Goal: Find specific page/section: Find specific page/section

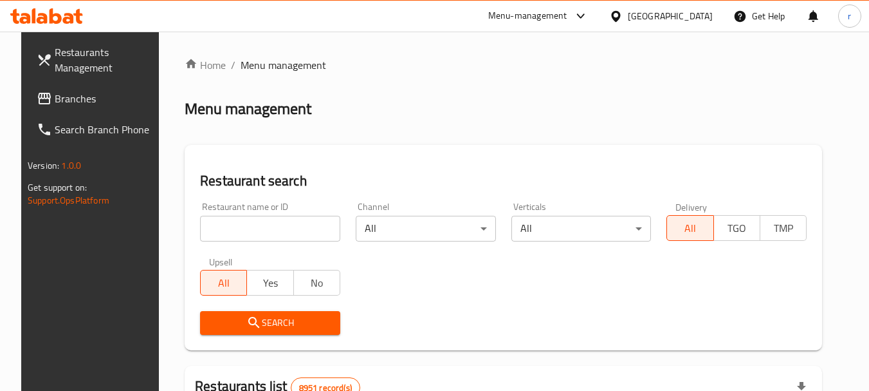
click at [698, 14] on div "[GEOGRAPHIC_DATA]" at bounding box center [670, 16] width 85 height 14
click at [707, 16] on div "[GEOGRAPHIC_DATA]" at bounding box center [670, 16] width 85 height 14
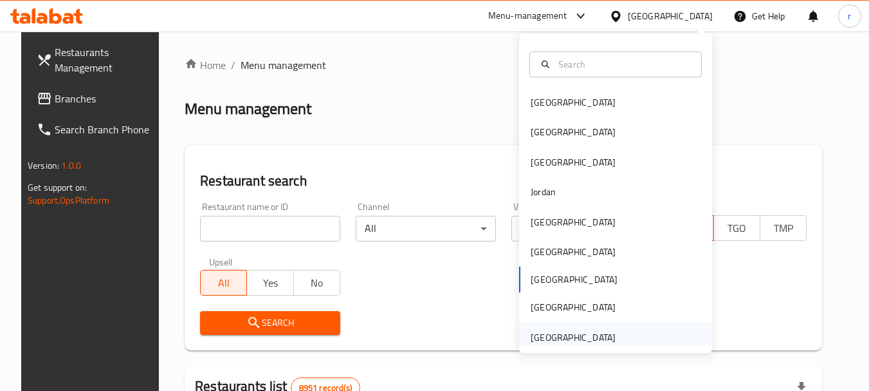
click at [558, 343] on div "[GEOGRAPHIC_DATA]" at bounding box center [573, 337] width 85 height 14
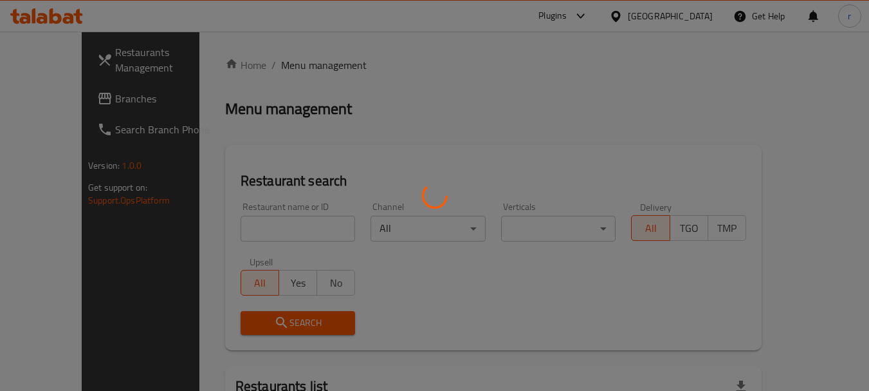
click at [33, 96] on div at bounding box center [434, 195] width 869 height 391
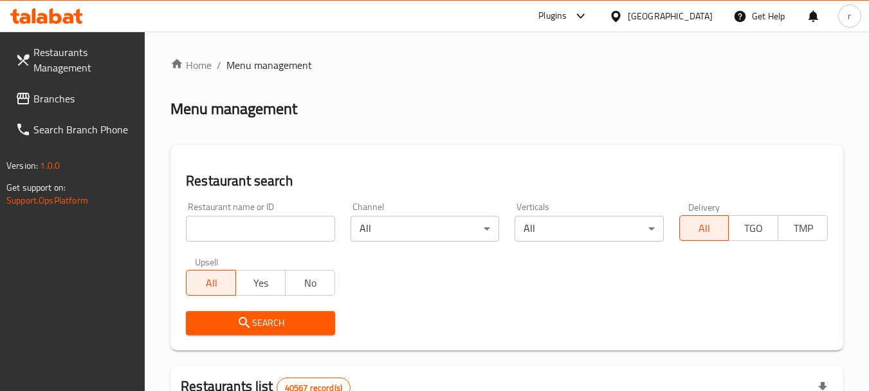
click at [33, 100] on span at bounding box center [24, 98] width 18 height 15
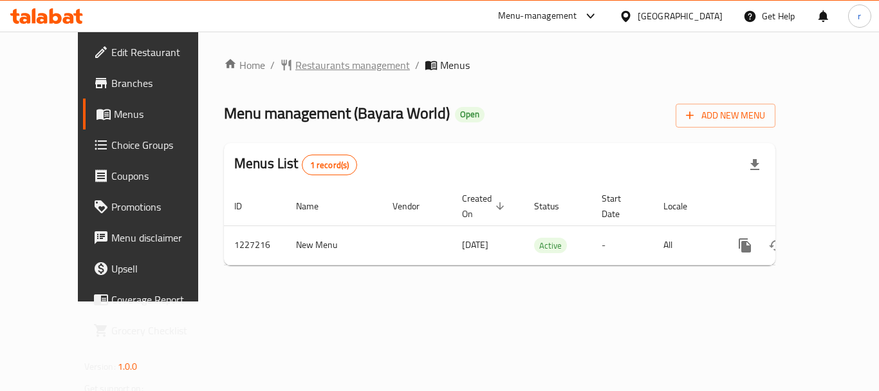
click at [297, 71] on span "Restaurants management" at bounding box center [352, 64] width 115 height 15
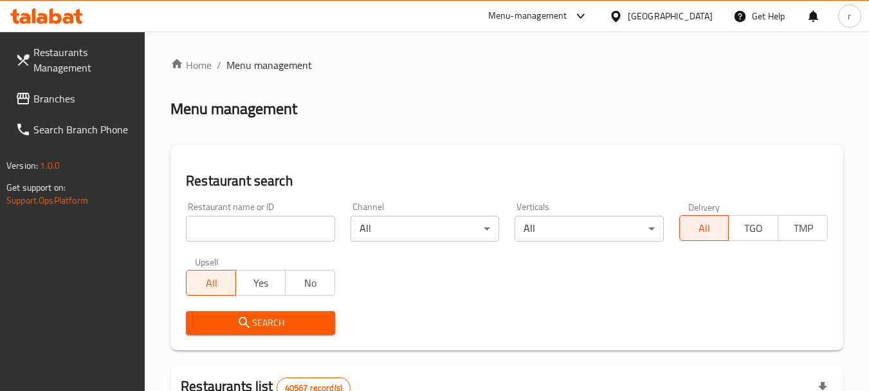
click at [274, 227] on input "search" at bounding box center [260, 229] width 149 height 26
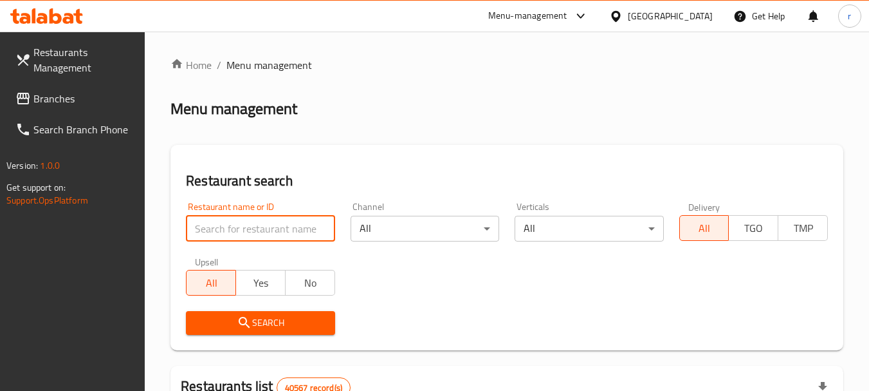
click at [274, 227] on input "search" at bounding box center [260, 229] width 149 height 26
paste input "675951"
type input "675951"
click button "Search" at bounding box center [260, 323] width 149 height 24
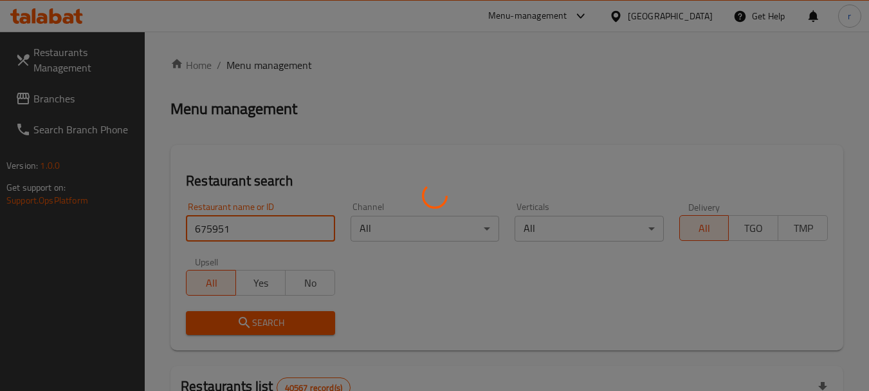
click button "Search" at bounding box center [260, 323] width 149 height 24
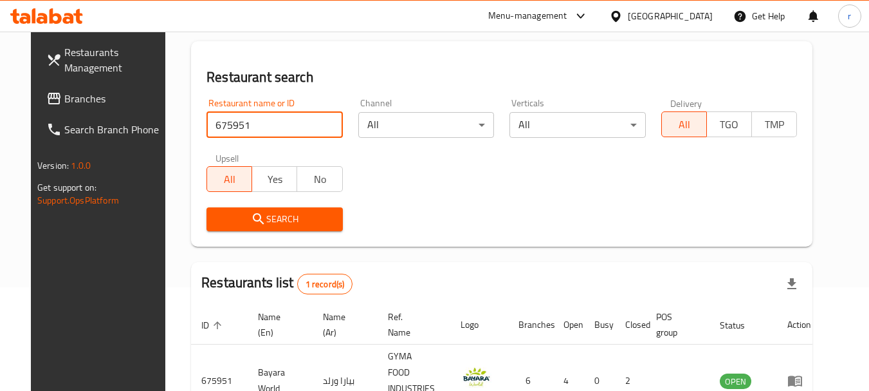
scroll to position [103, 0]
click at [647, 15] on div "[GEOGRAPHIC_DATA]" at bounding box center [670, 16] width 85 height 14
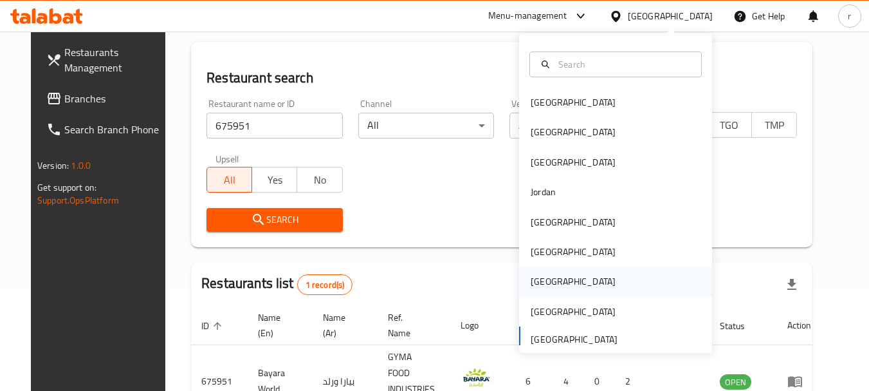
click at [532, 281] on div "[GEOGRAPHIC_DATA]" at bounding box center [573, 281] width 85 height 14
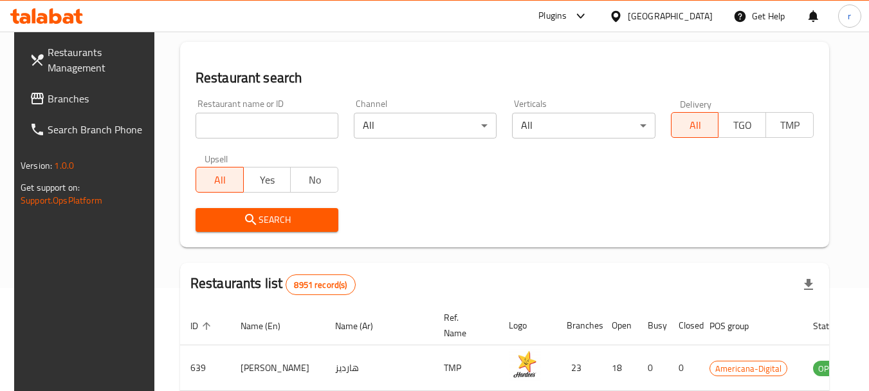
click at [48, 94] on span "Branches" at bounding box center [99, 98] width 102 height 15
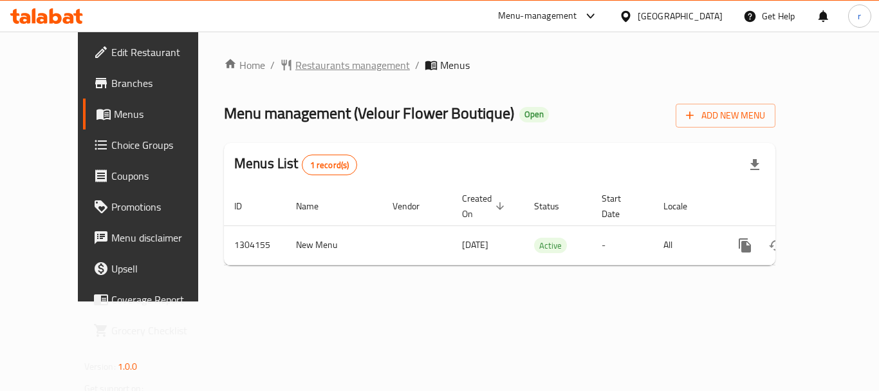
click at [295, 66] on span "Restaurants management" at bounding box center [352, 64] width 115 height 15
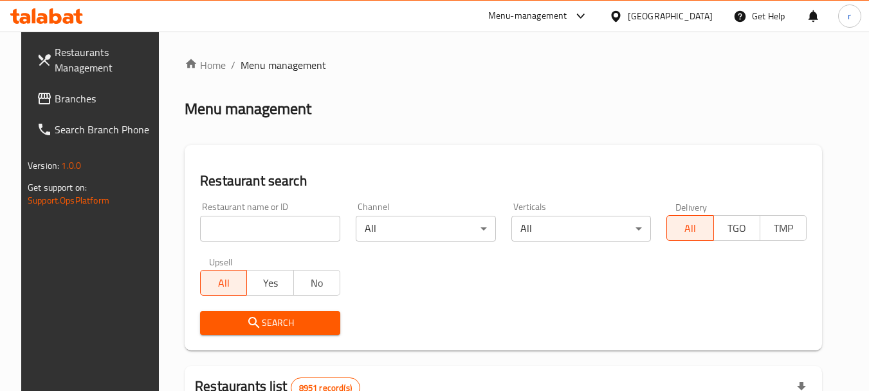
click at [249, 228] on input "search" at bounding box center [270, 229] width 140 height 26
paste input "703085"
type input "703085"
click button "Search" at bounding box center [270, 323] width 140 height 24
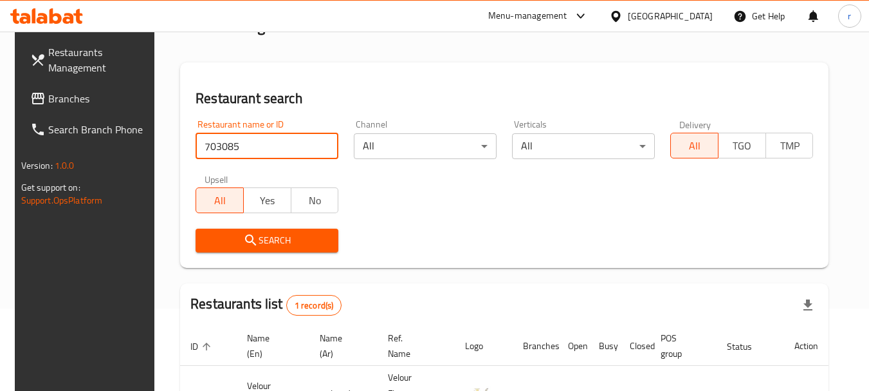
scroll to position [167, 0]
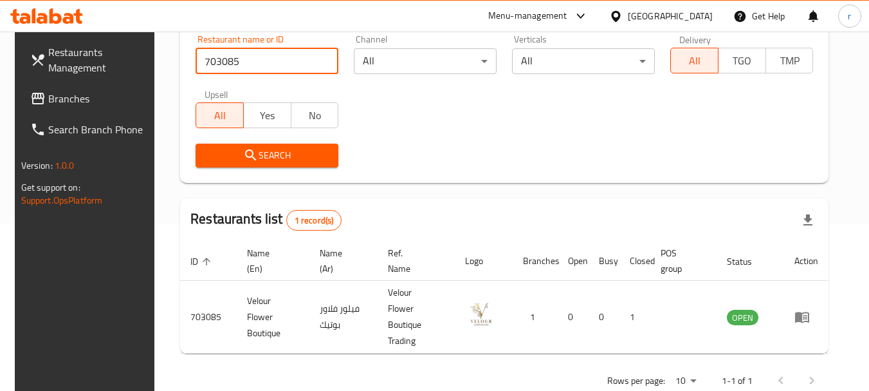
click at [691, 12] on div "[GEOGRAPHIC_DATA]" at bounding box center [670, 16] width 85 height 14
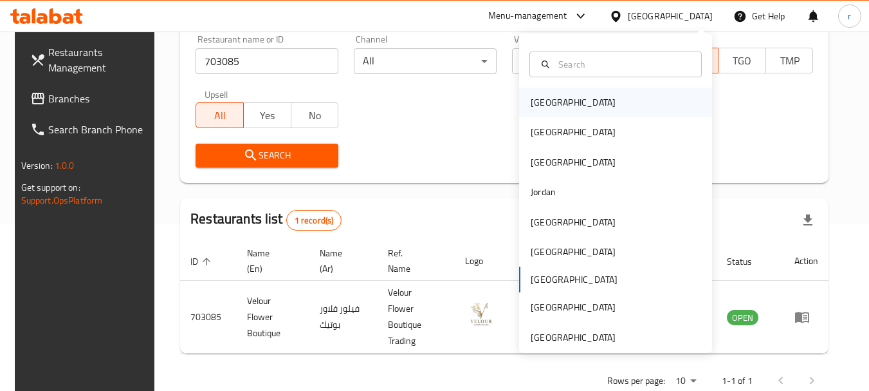
click at [531, 106] on div "[GEOGRAPHIC_DATA]" at bounding box center [573, 102] width 85 height 14
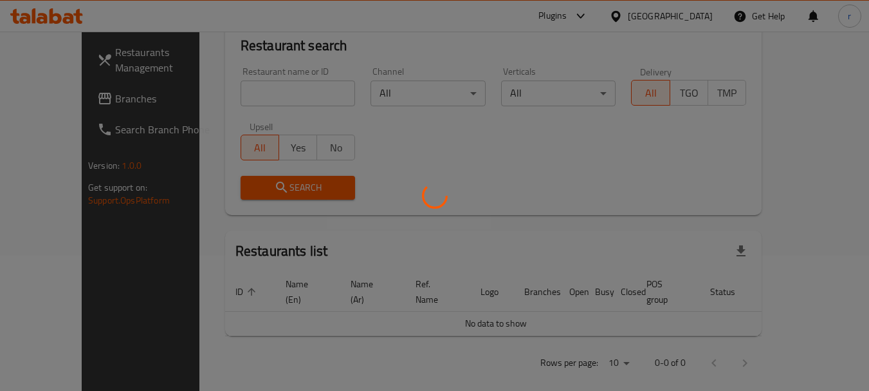
scroll to position [167, 0]
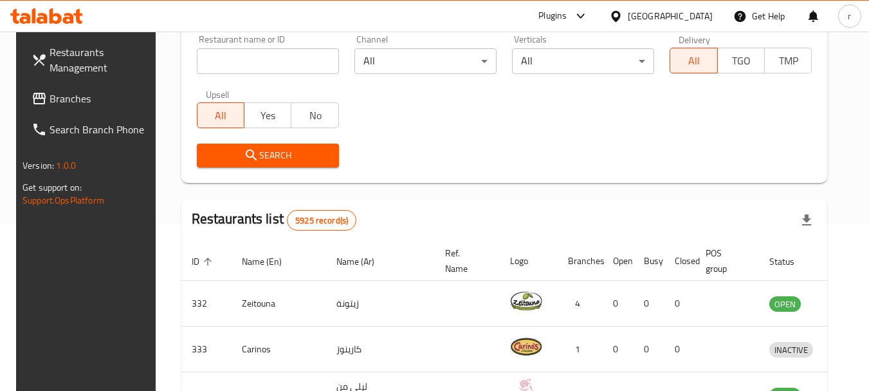
click at [50, 97] on span "Branches" at bounding box center [101, 98] width 102 height 15
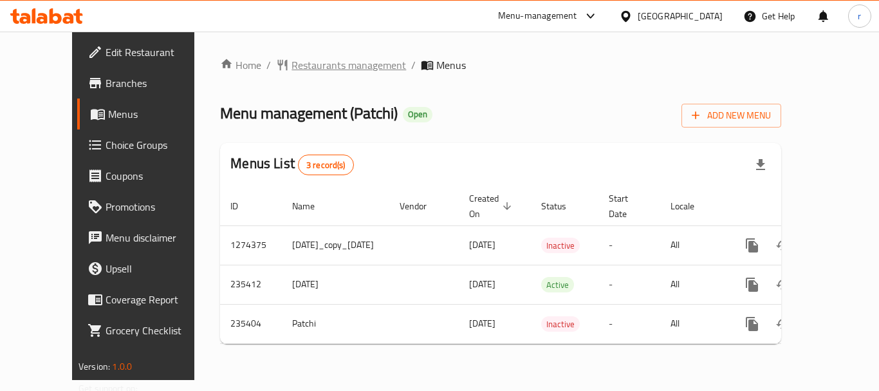
click at [292, 70] on span "Restaurants management" at bounding box center [349, 64] width 115 height 15
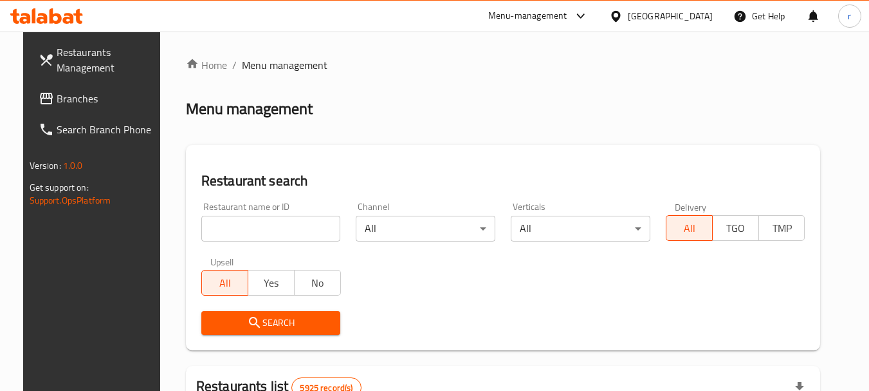
click at [236, 234] on input "search" at bounding box center [271, 229] width 140 height 26
paste input "624952"
type input "624952"
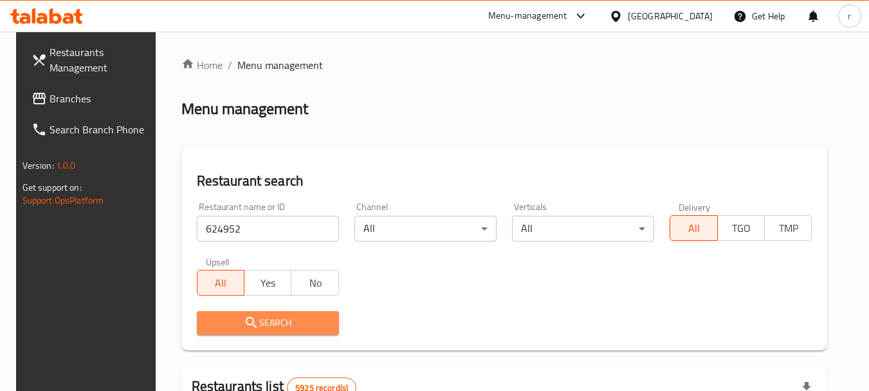
click at [279, 329] on span "Search" at bounding box center [268, 323] width 122 height 16
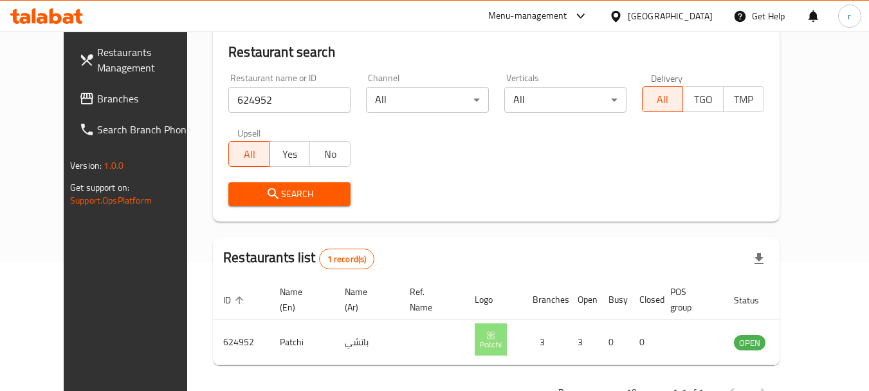
scroll to position [172, 0]
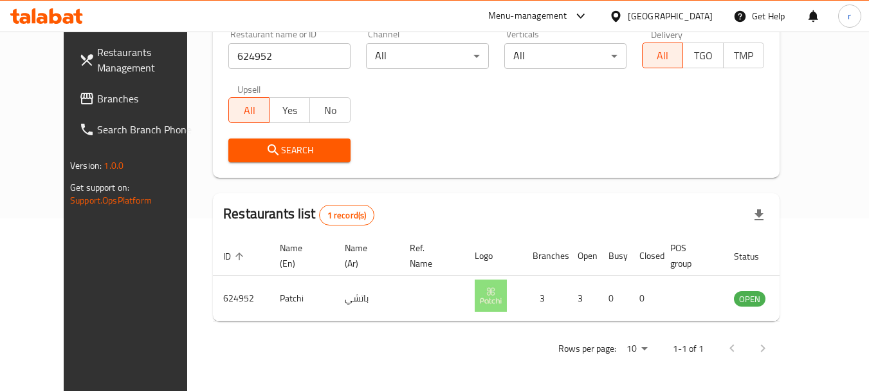
click at [623, 14] on icon at bounding box center [616, 17] width 14 height 14
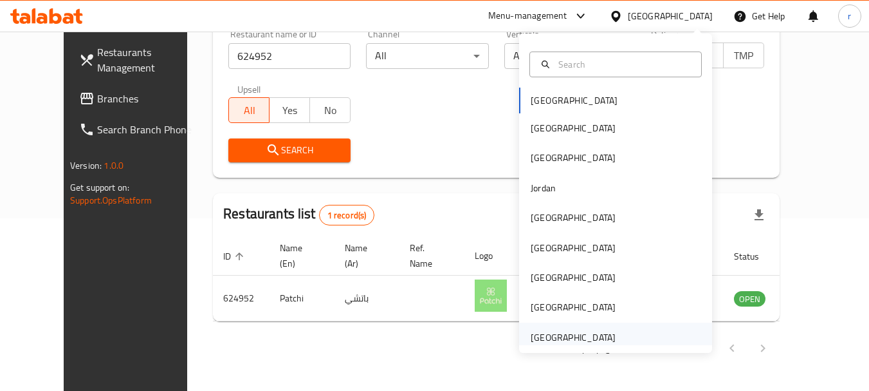
click at [556, 331] on div "[GEOGRAPHIC_DATA]" at bounding box center [573, 337] width 85 height 14
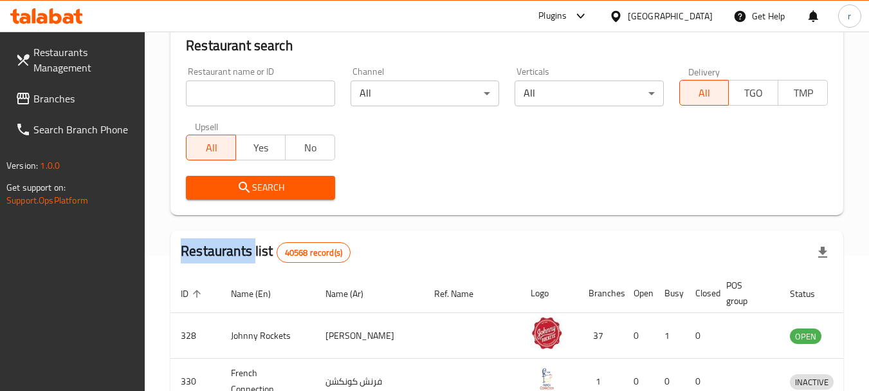
scroll to position [172, 0]
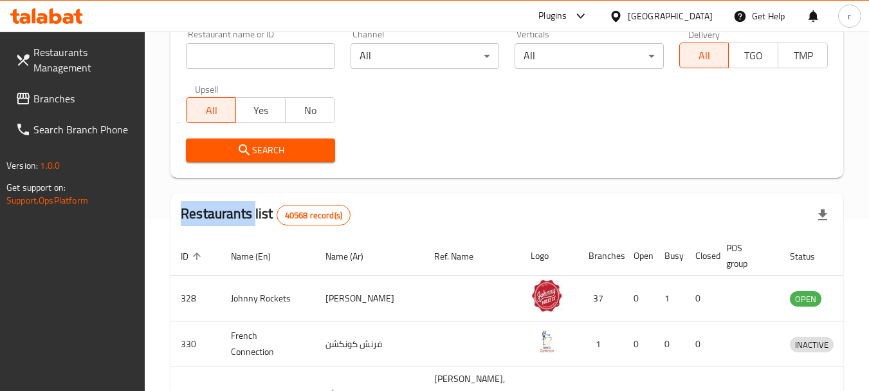
click at [19, 104] on icon at bounding box center [23, 99] width 13 height 12
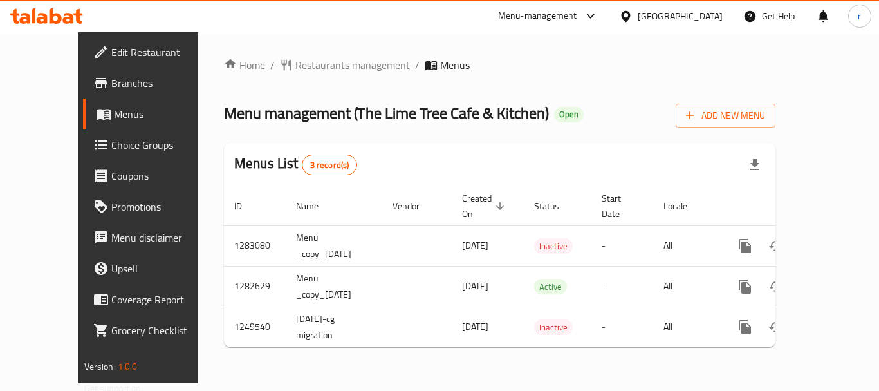
click at [337, 68] on span "Restaurants management" at bounding box center [352, 64] width 115 height 15
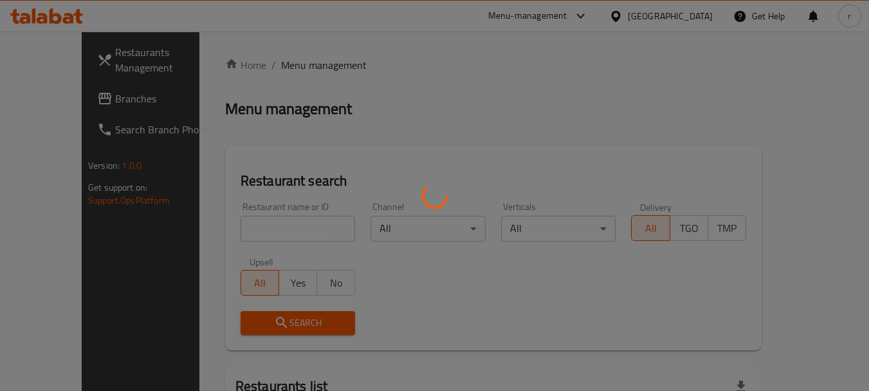
click at [252, 232] on div at bounding box center [434, 195] width 869 height 391
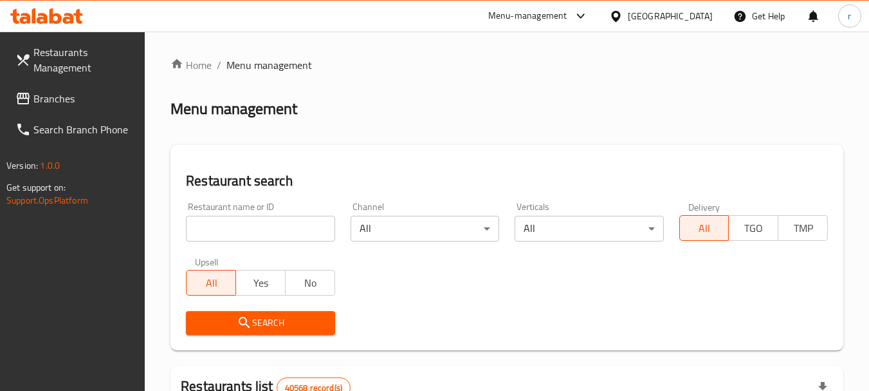
click at [268, 216] on input "search" at bounding box center [260, 229] width 149 height 26
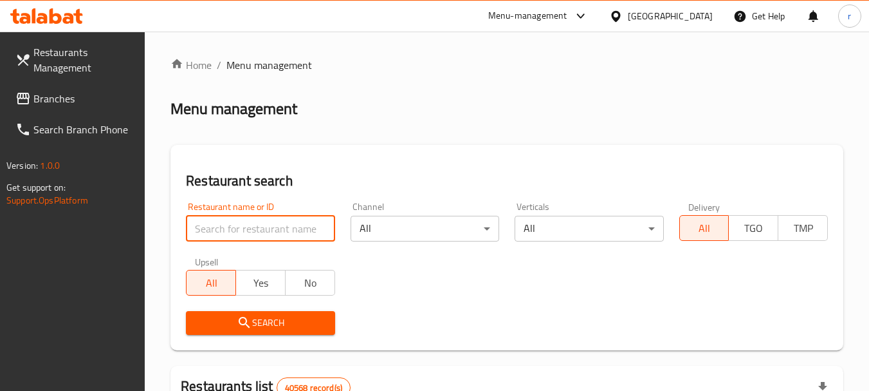
paste input "643670"
type input "643670"
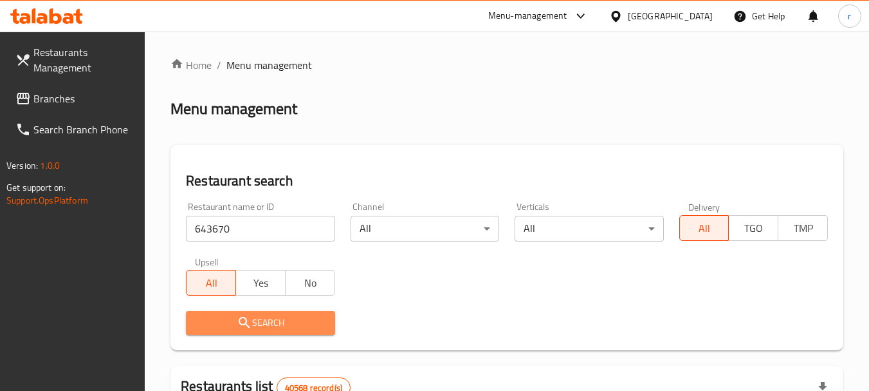
click at [282, 320] on span "Search" at bounding box center [260, 323] width 128 height 16
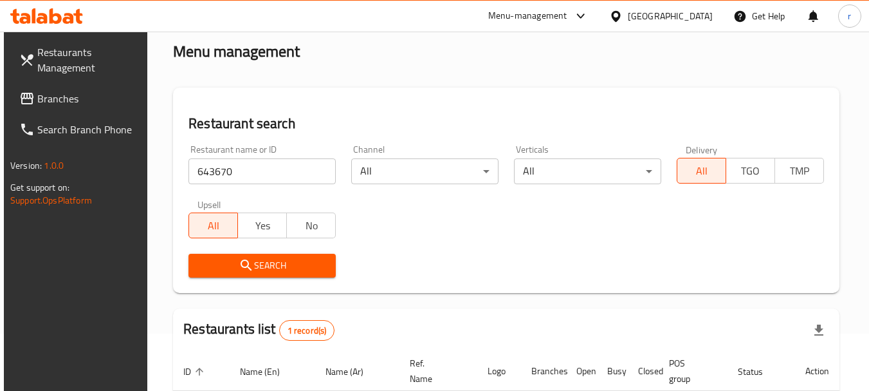
scroll to position [172, 0]
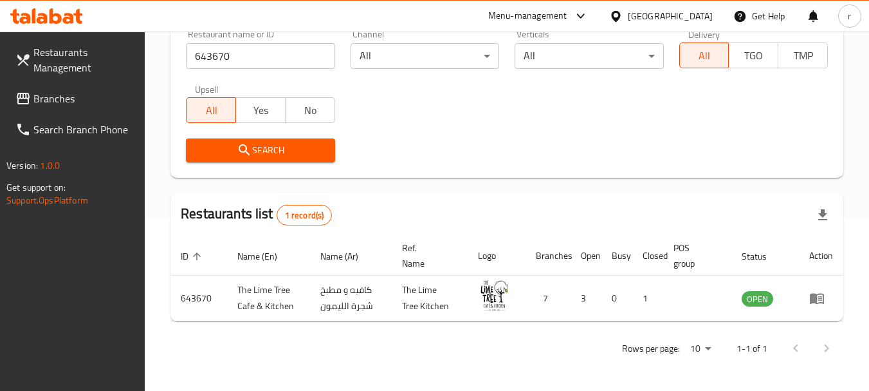
click at [680, 23] on div "[GEOGRAPHIC_DATA]" at bounding box center [670, 16] width 85 height 14
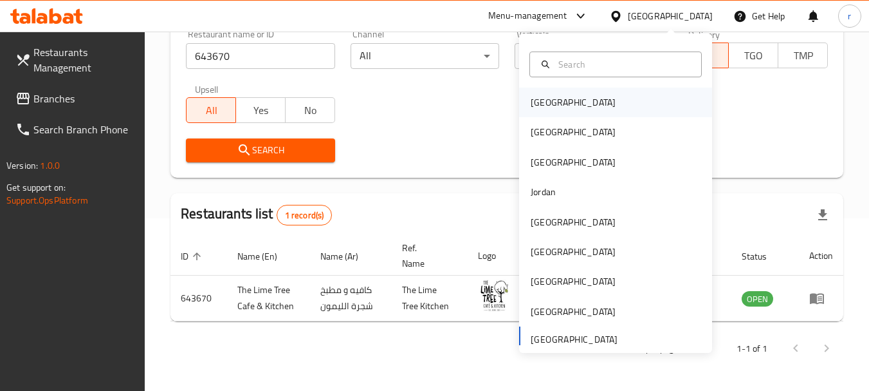
click at [535, 109] on div "Bahrain" at bounding box center [573, 102] width 85 height 14
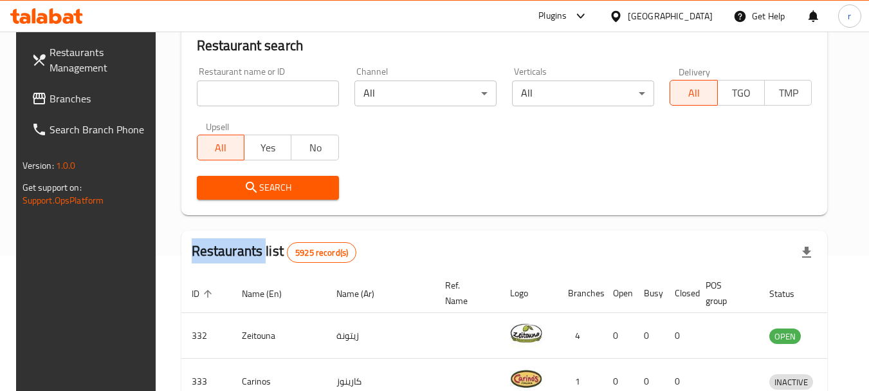
scroll to position [172, 0]
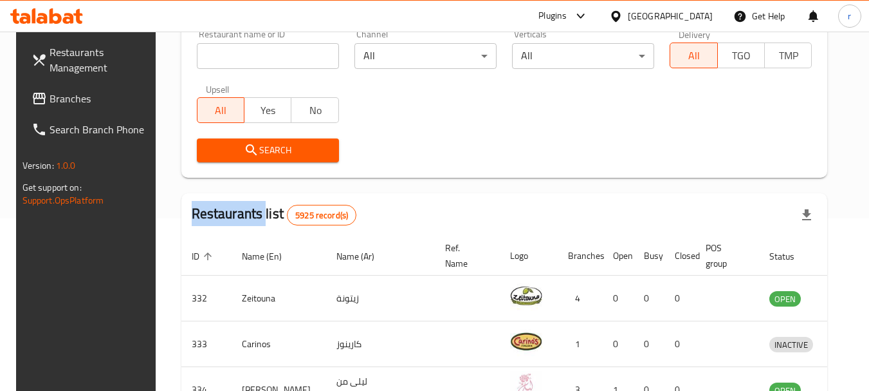
click at [52, 100] on span "Branches" at bounding box center [101, 98] width 102 height 15
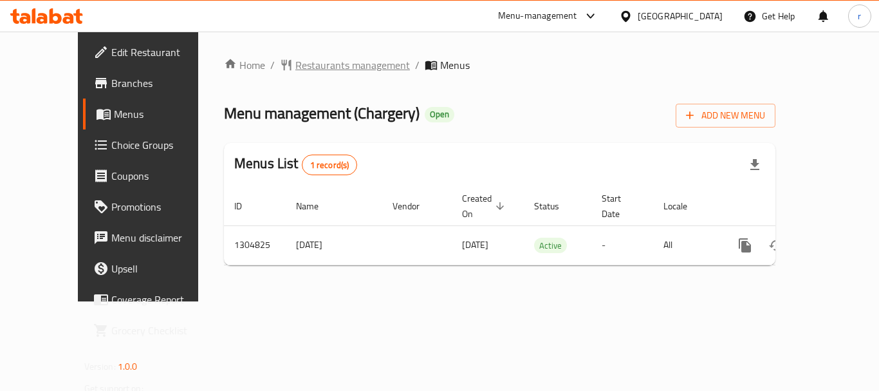
click at [295, 57] on span "Restaurants management" at bounding box center [352, 64] width 115 height 15
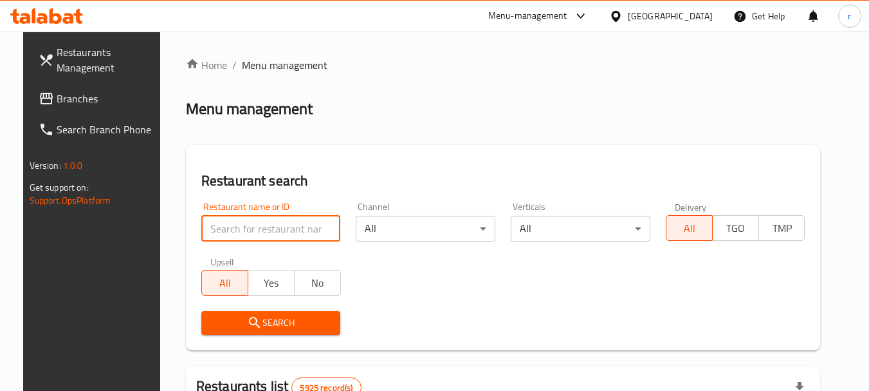
click at [285, 229] on input "search" at bounding box center [271, 229] width 140 height 26
paste input "692727"
type input "692727"
click button "Search" at bounding box center [271, 323] width 140 height 24
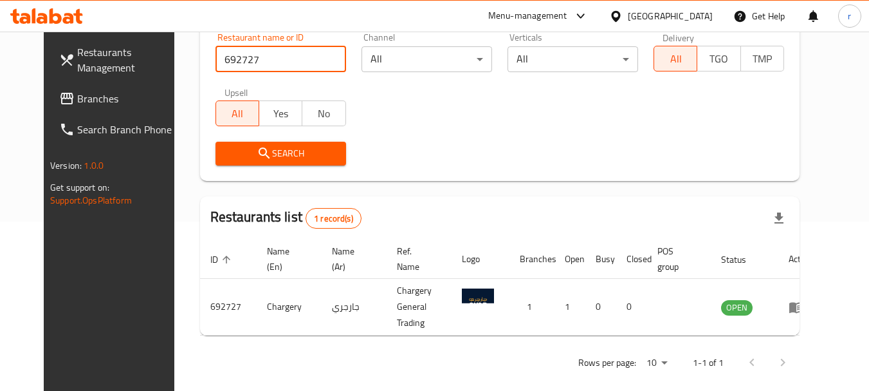
scroll to position [172, 0]
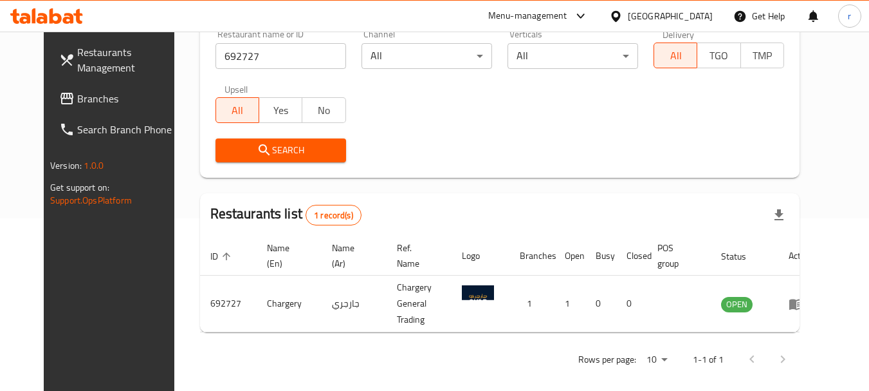
click at [696, 22] on div "[GEOGRAPHIC_DATA]" at bounding box center [670, 16] width 85 height 14
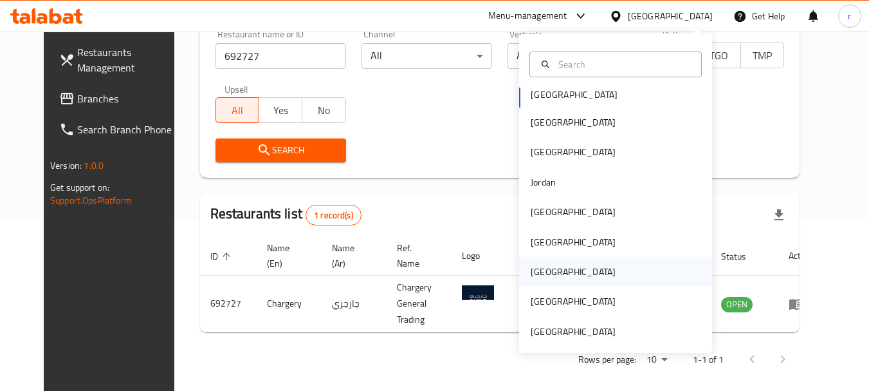
scroll to position [7, 0]
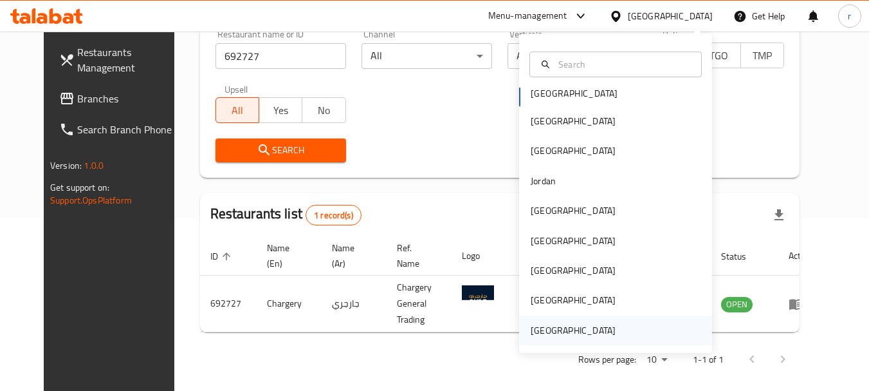
click at [566, 335] on div "[GEOGRAPHIC_DATA]" at bounding box center [573, 330] width 85 height 14
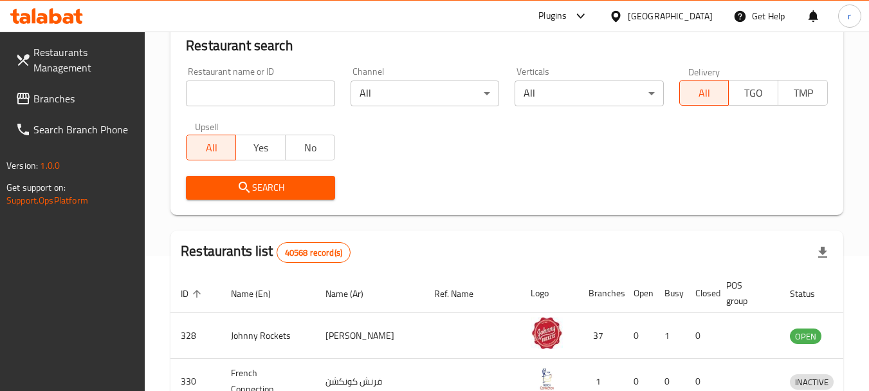
scroll to position [172, 0]
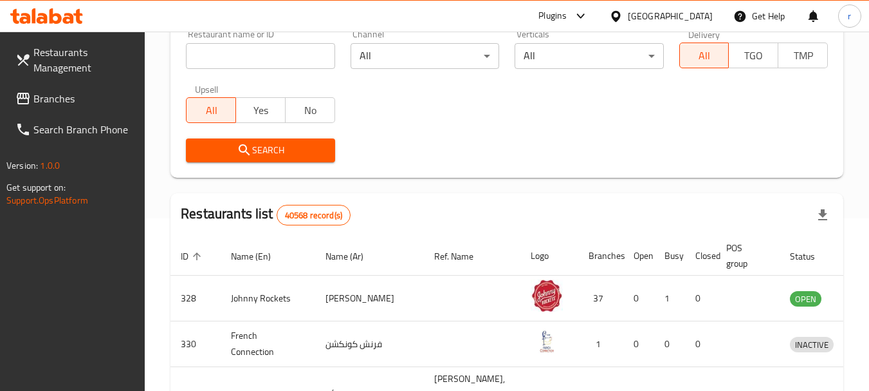
click at [64, 101] on span "Branches" at bounding box center [84, 98] width 102 height 15
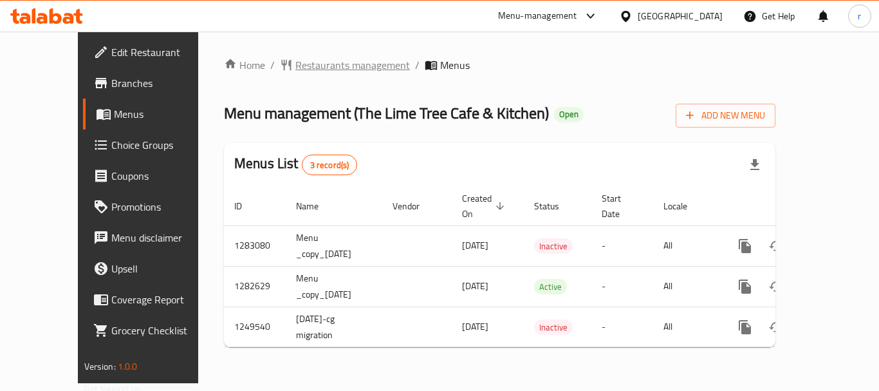
click at [299, 68] on span "Restaurants management" at bounding box center [352, 64] width 115 height 15
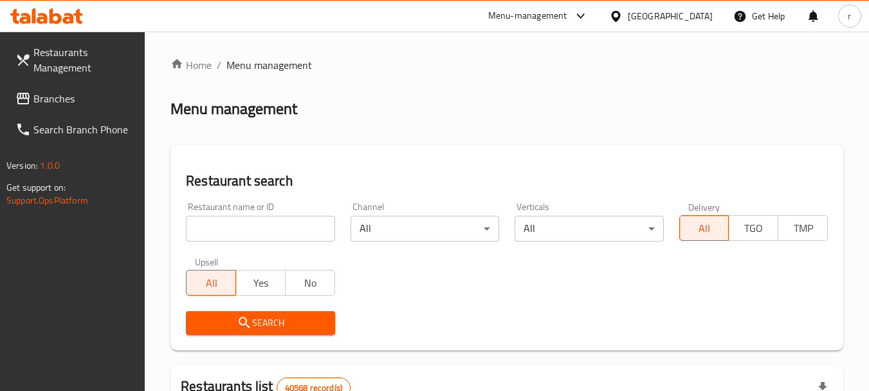
click at [254, 236] on input "search" at bounding box center [260, 229] width 149 height 26
paste input "643670"
type input "643670"
click at [283, 320] on span "Search" at bounding box center [260, 323] width 128 height 16
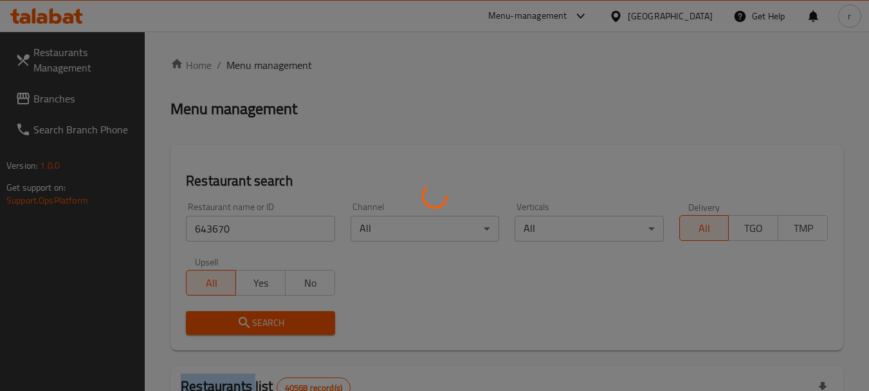
click at [283, 320] on div at bounding box center [434, 195] width 869 height 391
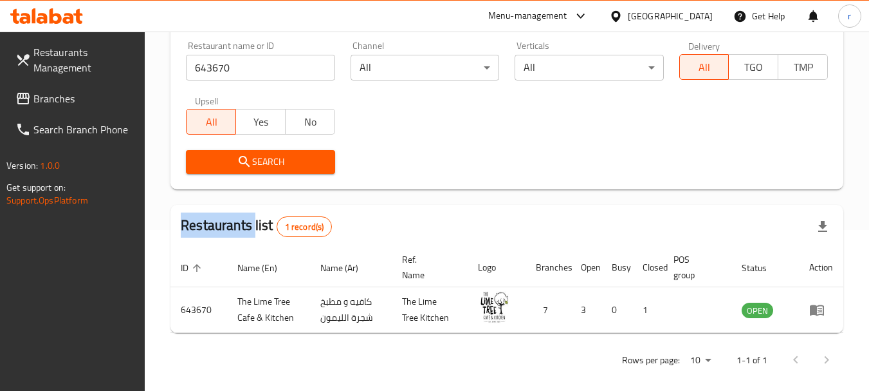
scroll to position [172, 0]
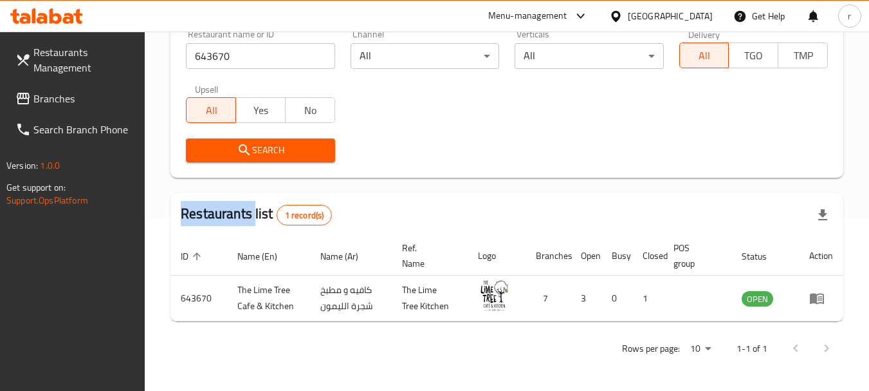
click at [670, 5] on div "[GEOGRAPHIC_DATA]" at bounding box center [661, 16] width 124 height 31
click at [670, 9] on div "[GEOGRAPHIC_DATA]" at bounding box center [670, 16] width 85 height 14
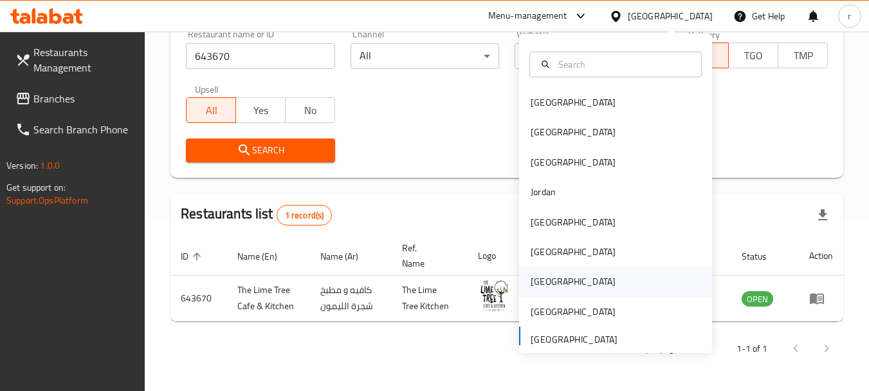
click at [533, 274] on div "[GEOGRAPHIC_DATA]" at bounding box center [573, 281] width 85 height 14
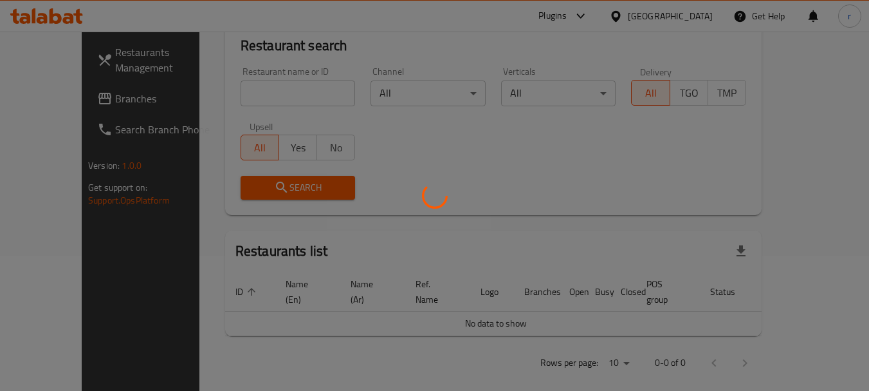
scroll to position [172, 0]
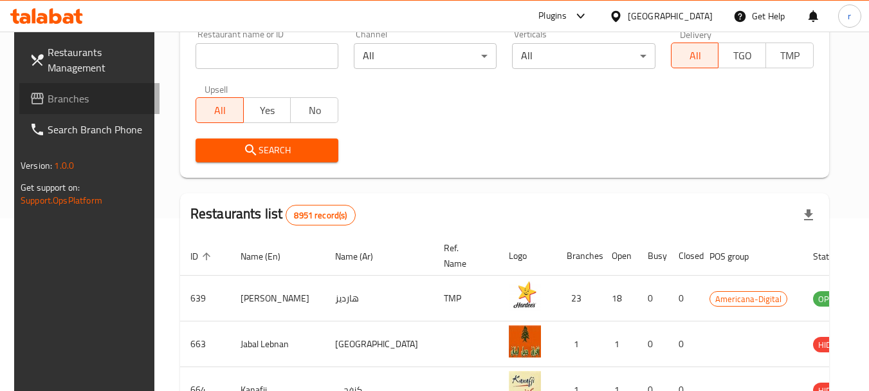
click at [48, 100] on span "Branches" at bounding box center [99, 98] width 102 height 15
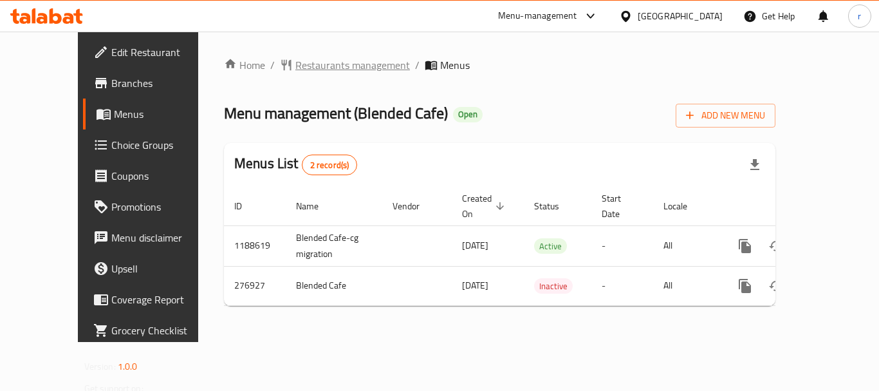
click at [307, 66] on span "Restaurants management" at bounding box center [352, 64] width 115 height 15
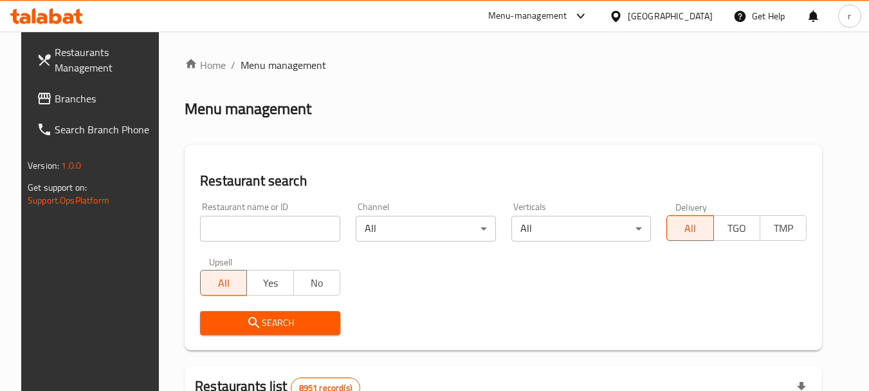
click at [270, 225] on input "search" at bounding box center [270, 229] width 140 height 26
paste input "628052"
type input "628052"
click at [271, 319] on span "Search" at bounding box center [270, 323] width 120 height 16
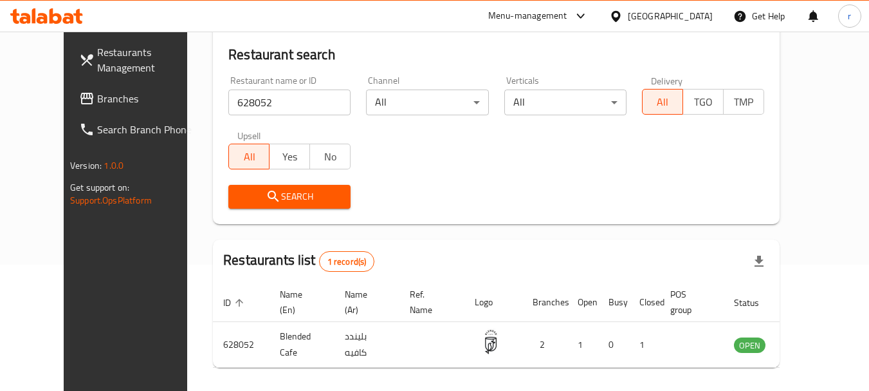
scroll to position [172, 0]
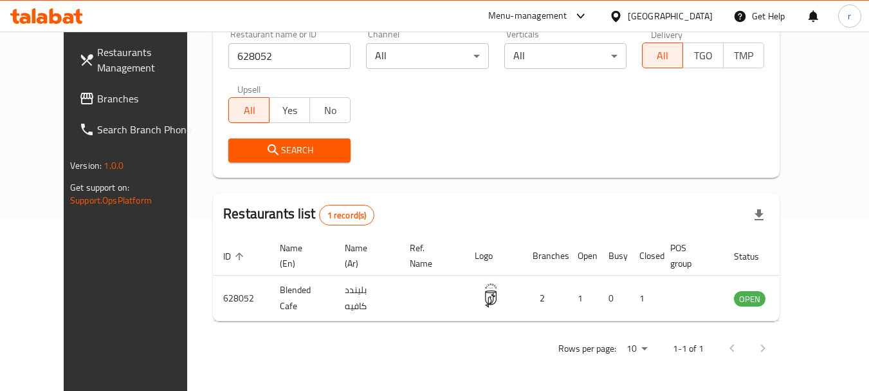
click at [710, 24] on div "Qatar" at bounding box center [661, 16] width 124 height 31
click at [698, 24] on div "Qatar" at bounding box center [661, 16] width 124 height 31
click at [700, 21] on div "Qatar" at bounding box center [670, 16] width 85 height 14
click at [700, 20] on div "[GEOGRAPHIC_DATA]" at bounding box center [670, 16] width 85 height 14
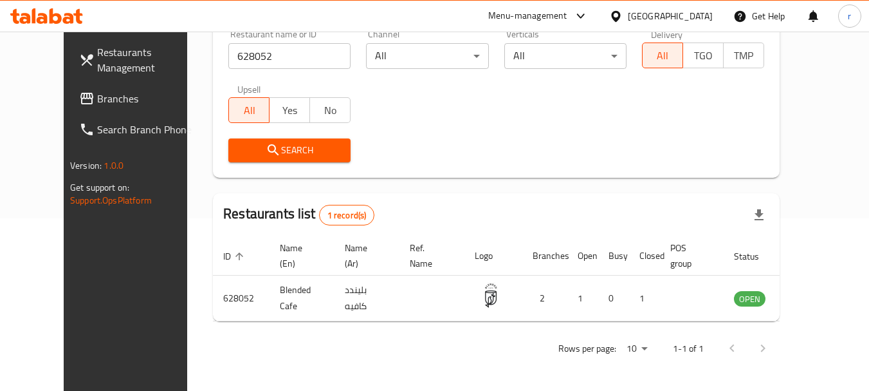
click at [628, 19] on div at bounding box center [618, 16] width 19 height 14
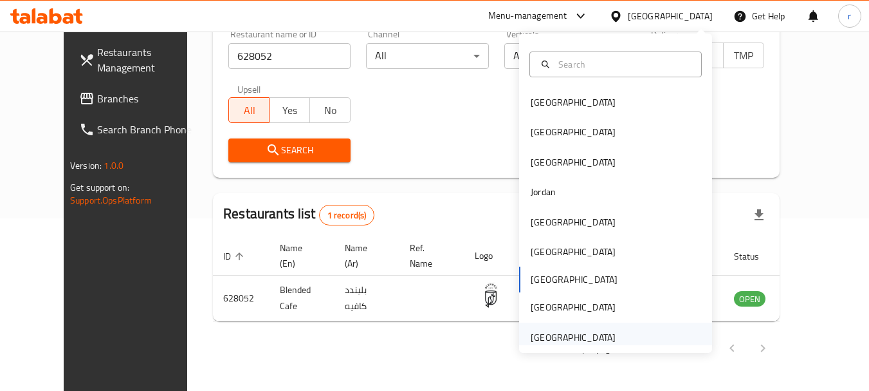
click at [591, 335] on div "[GEOGRAPHIC_DATA]" at bounding box center [573, 337] width 85 height 14
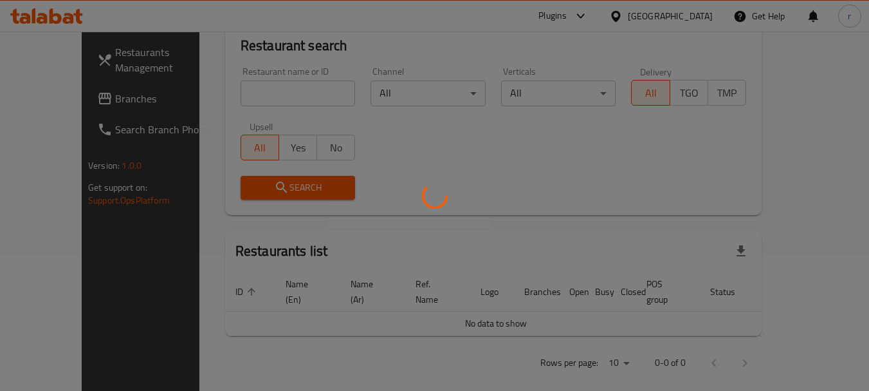
scroll to position [172, 0]
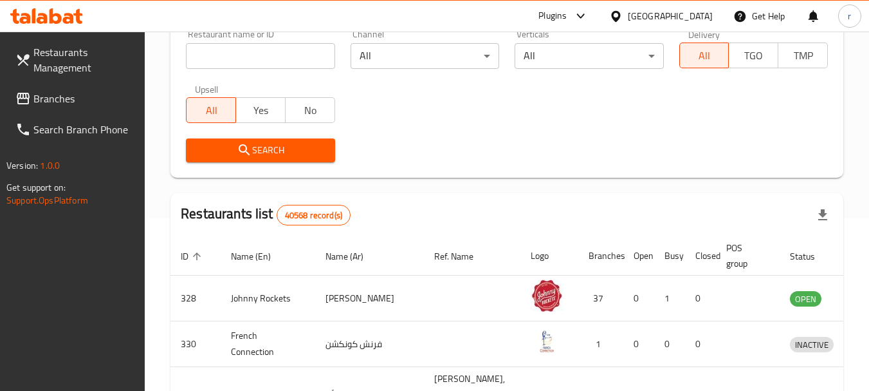
click at [63, 101] on span "Branches" at bounding box center [84, 98] width 102 height 15
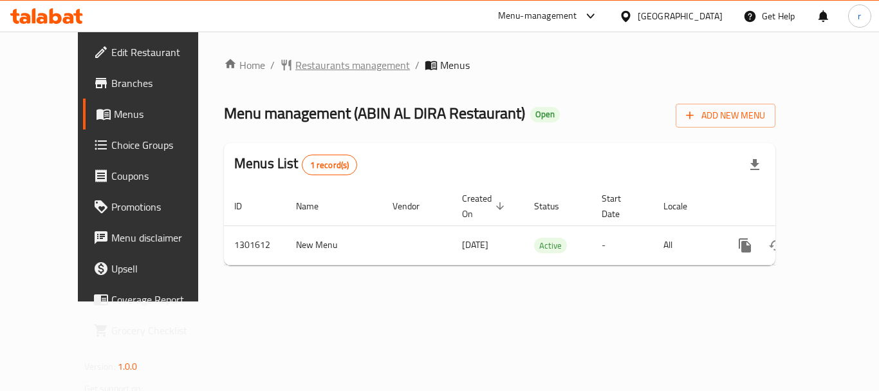
click at [299, 67] on span "Restaurants management" at bounding box center [352, 64] width 115 height 15
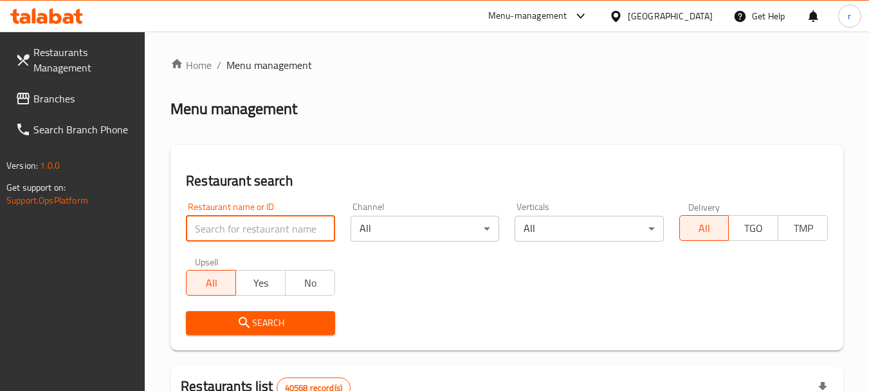
click at [232, 219] on input "search" at bounding box center [260, 229] width 149 height 26
paste input "702003"
type input "702003"
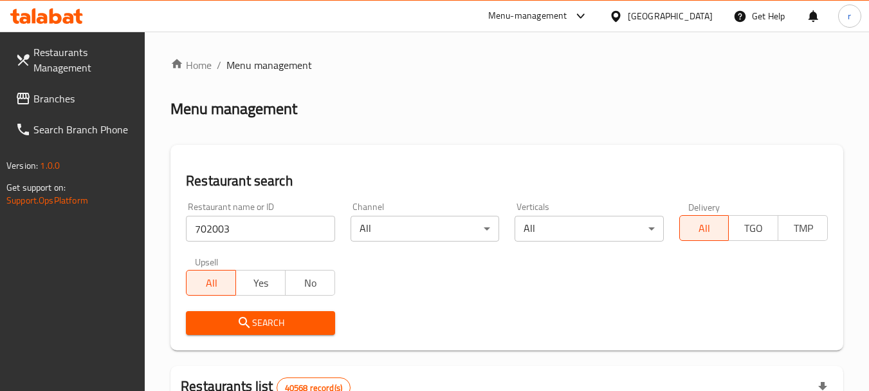
click at [257, 320] on span "Search" at bounding box center [260, 323] width 128 height 16
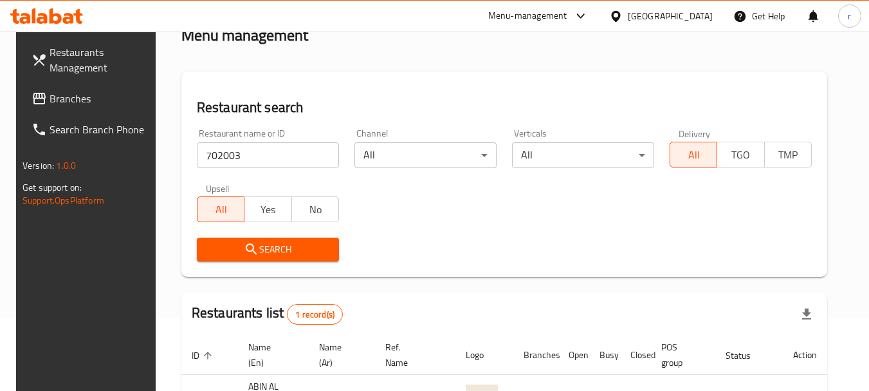
scroll to position [167, 0]
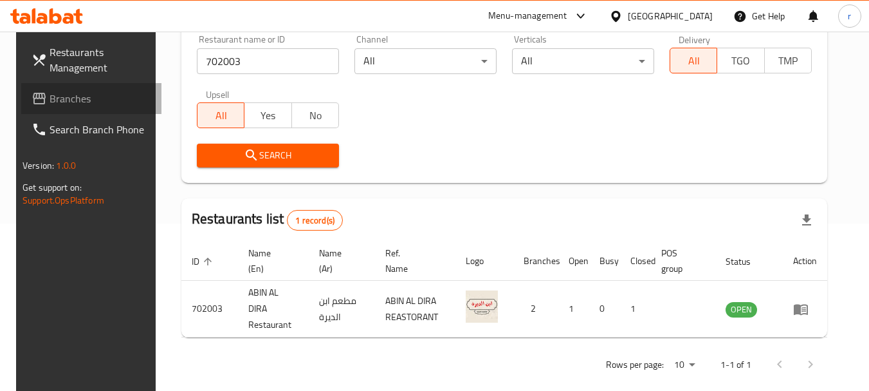
click at [62, 106] on span "Branches" at bounding box center [101, 98] width 102 height 15
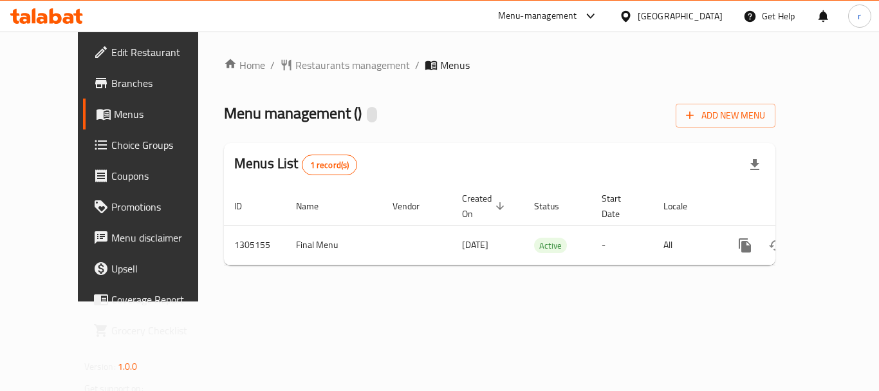
click at [295, 67] on span "Restaurants management" at bounding box center [352, 64] width 115 height 15
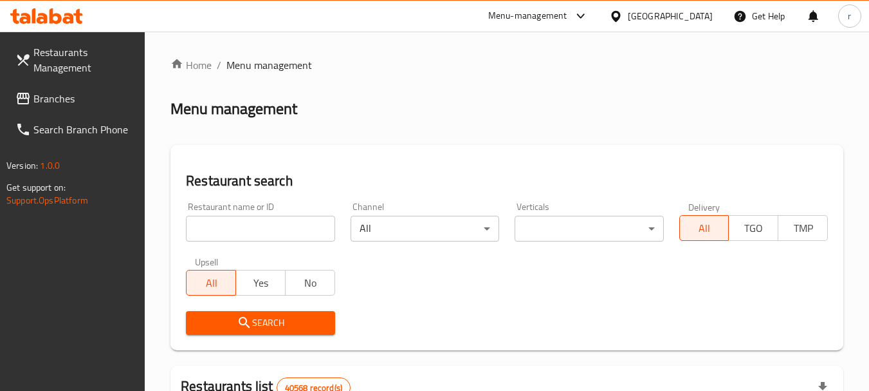
click at [232, 227] on input "search" at bounding box center [260, 229] width 149 height 26
paste input "703485"
type input "703485"
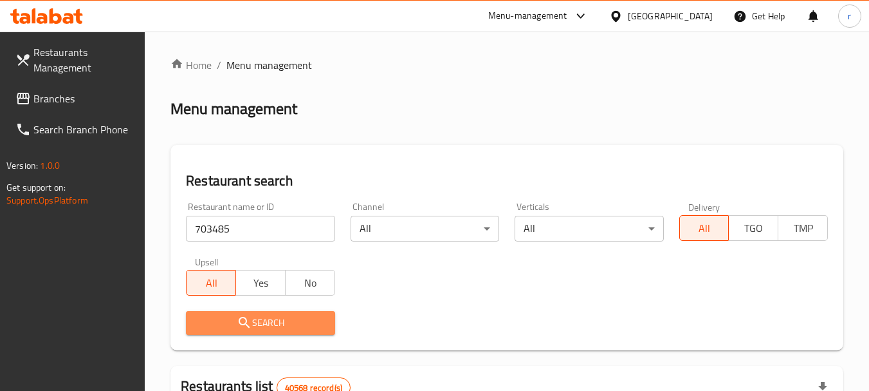
click at [264, 325] on span "Search" at bounding box center [260, 323] width 128 height 16
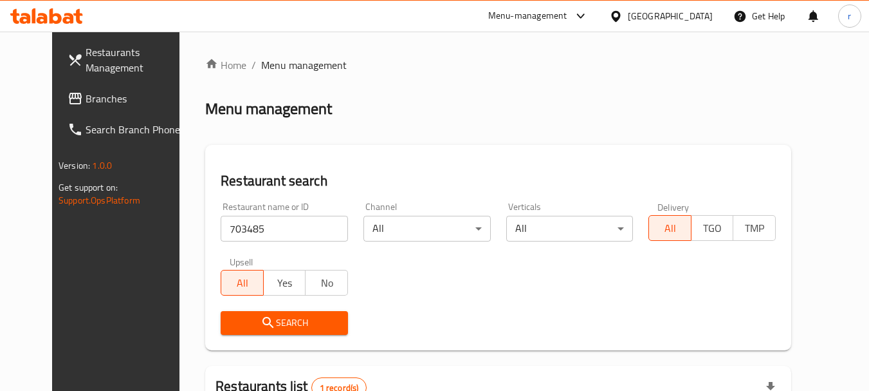
scroll to position [167, 0]
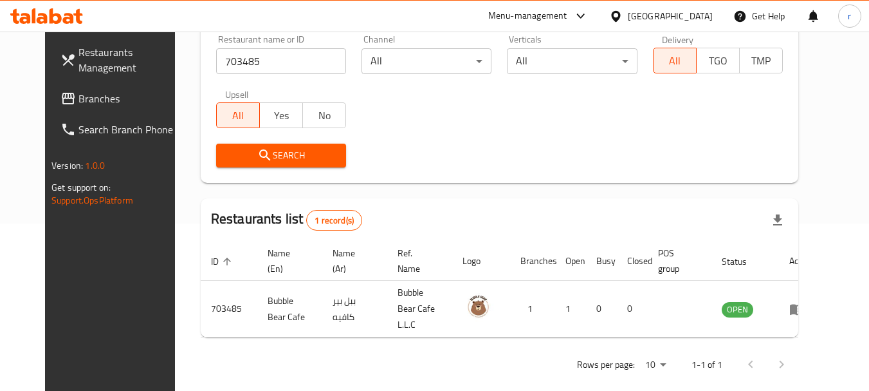
click at [79, 104] on span "Branches" at bounding box center [130, 98] width 102 height 15
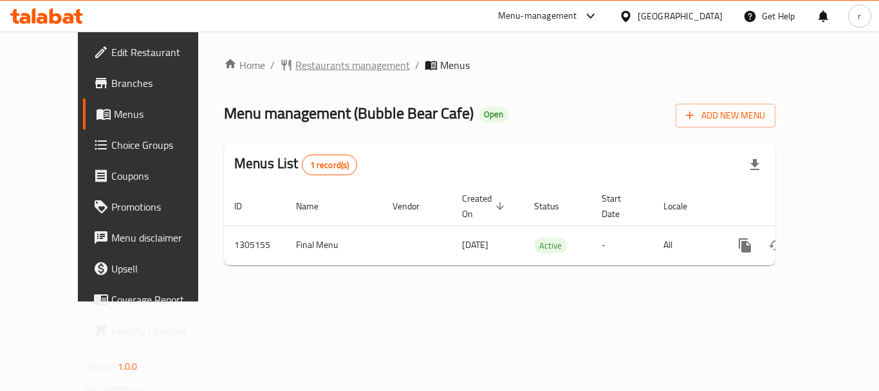
click at [295, 69] on span "Restaurants management" at bounding box center [352, 64] width 115 height 15
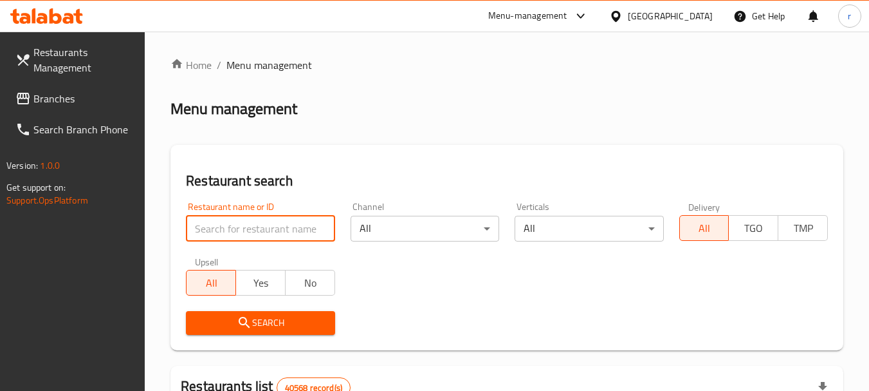
click at [253, 229] on input "search" at bounding box center [260, 229] width 149 height 26
paste input "703485"
type input "703485"
click button "Search" at bounding box center [260, 323] width 149 height 24
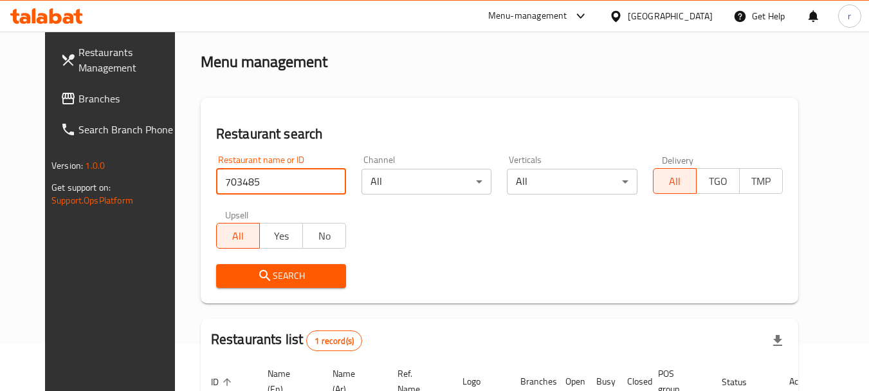
scroll to position [44, 0]
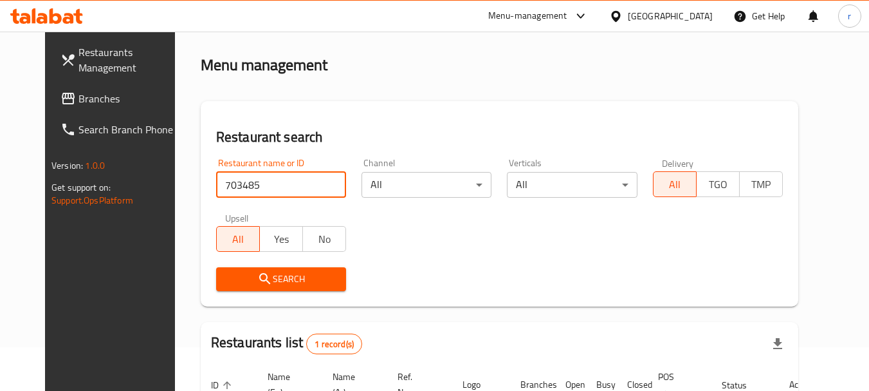
click at [79, 98] on span "Branches" at bounding box center [130, 98] width 102 height 15
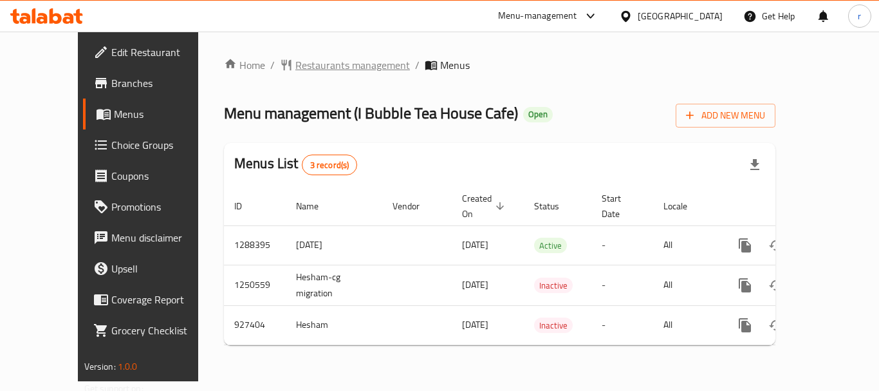
click at [295, 58] on span "Restaurants management" at bounding box center [352, 64] width 115 height 15
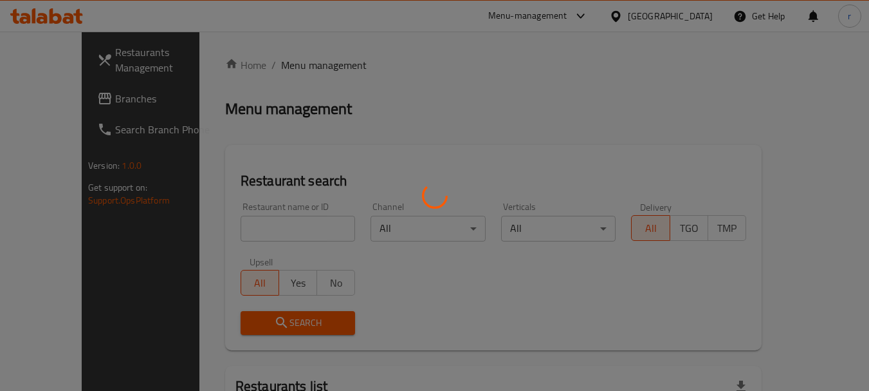
click at [250, 236] on div at bounding box center [434, 195] width 869 height 391
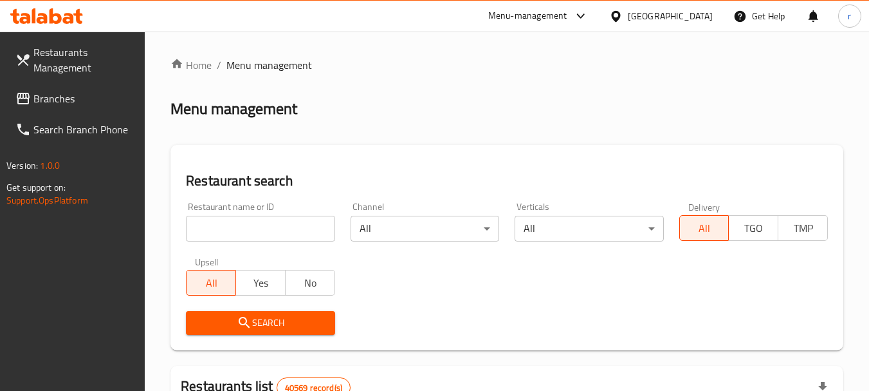
click at [250, 232] on input "search" at bounding box center [260, 229] width 149 height 26
paste input "658825"
type input "658825"
click button "Search" at bounding box center [260, 323] width 149 height 24
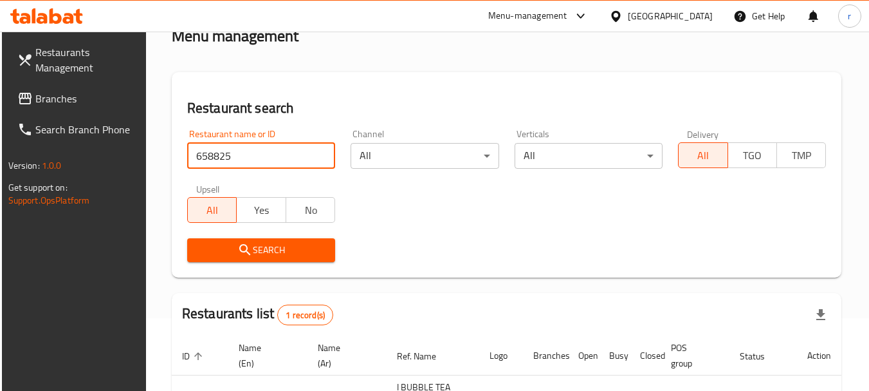
scroll to position [183, 0]
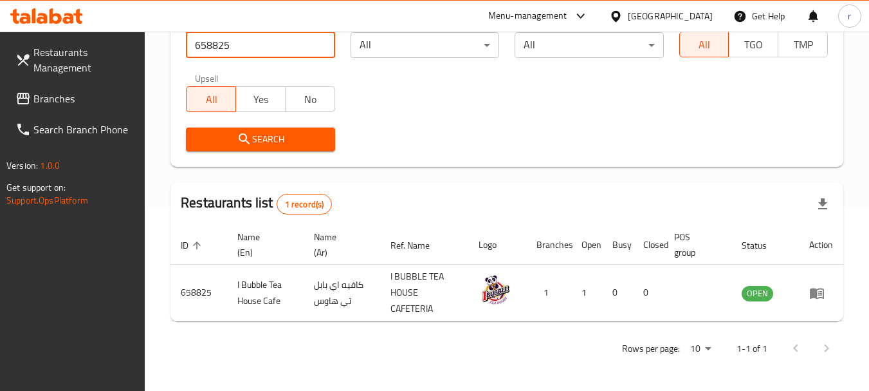
click at [651, 16] on div "[GEOGRAPHIC_DATA]" at bounding box center [670, 16] width 85 height 14
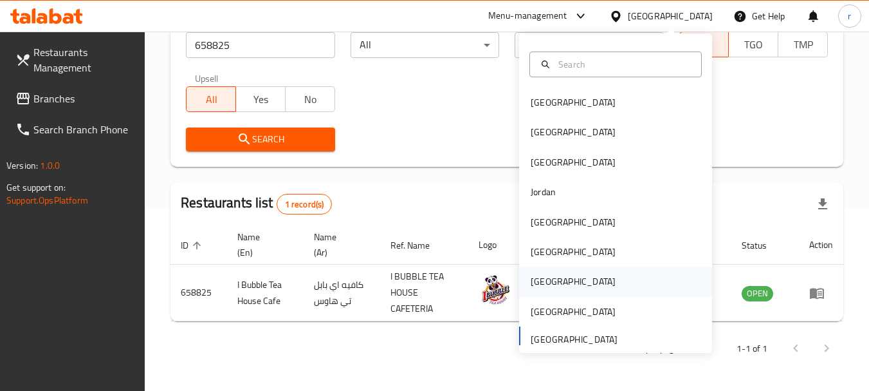
click at [531, 276] on div "[GEOGRAPHIC_DATA]" at bounding box center [573, 281] width 85 height 14
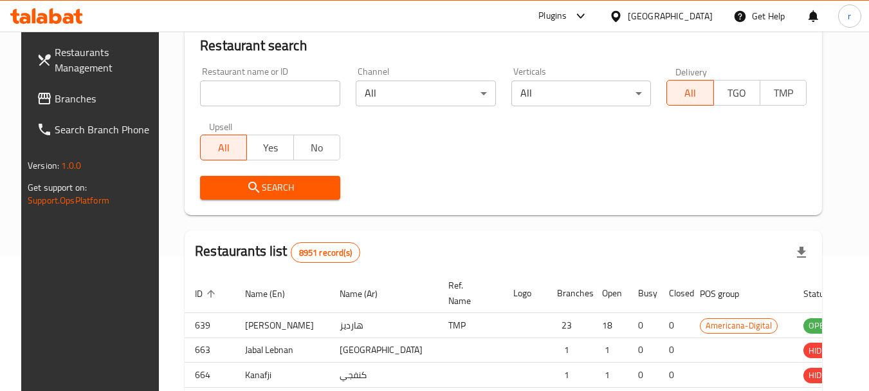
scroll to position [183, 0]
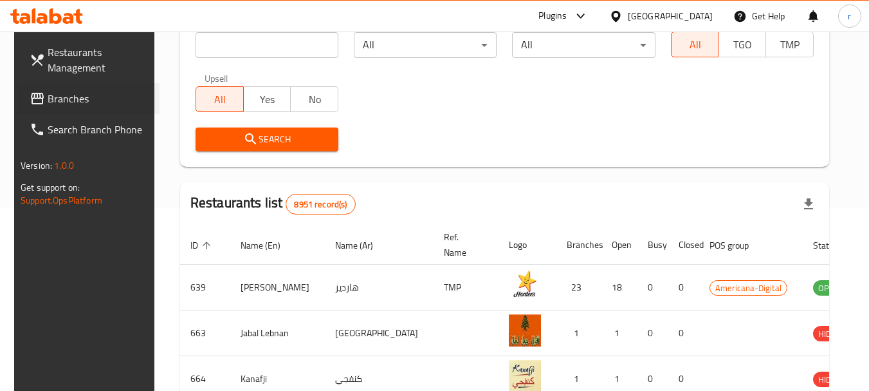
click at [5, 90] on div "Branches" at bounding box center [82, 98] width 155 height 31
click at [48, 91] on span "Branches" at bounding box center [99, 98] width 102 height 15
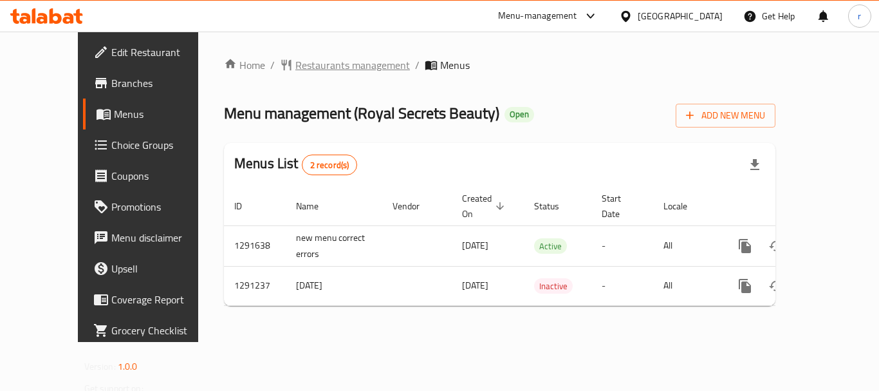
click at [295, 72] on span "Restaurants management" at bounding box center [352, 64] width 115 height 15
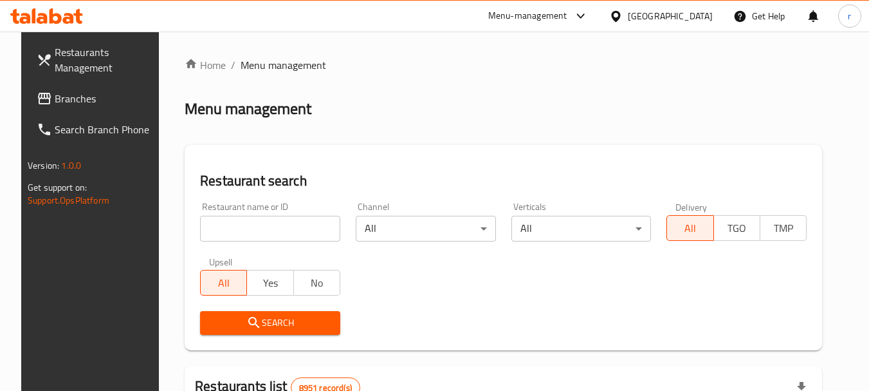
click at [296, 222] on div at bounding box center [434, 195] width 869 height 391
click at [286, 225] on input "search" at bounding box center [270, 229] width 140 height 26
paste input "698502"
type input "698502"
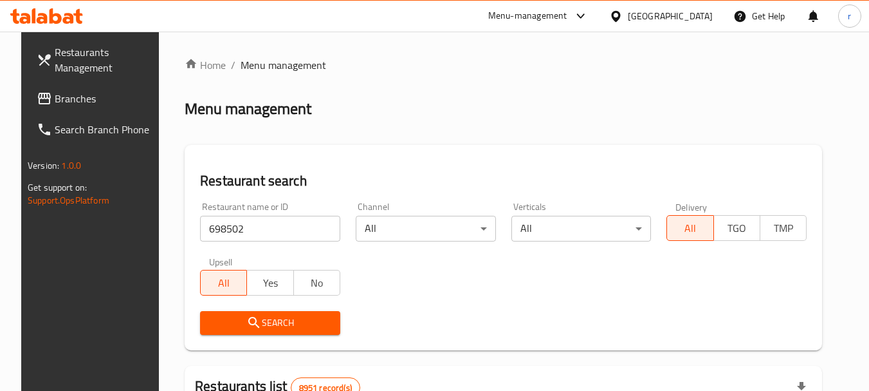
click at [275, 316] on span "Search" at bounding box center [270, 323] width 120 height 16
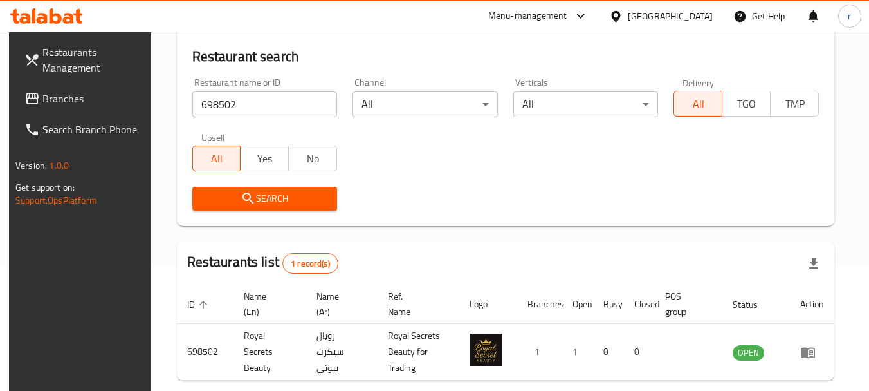
scroll to position [103, 0]
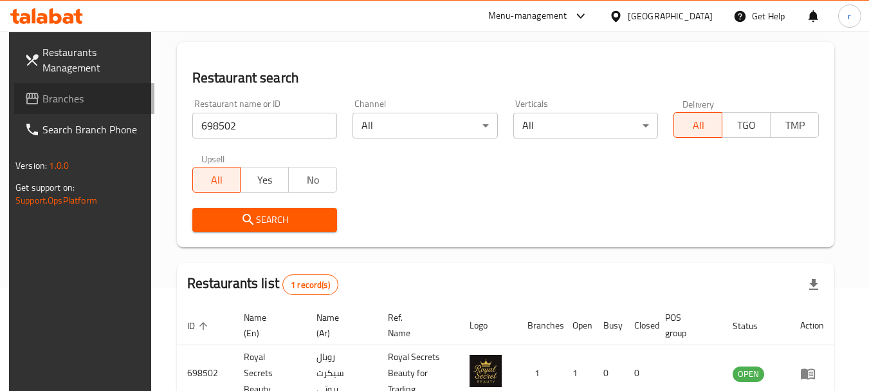
click at [56, 100] on span "Branches" at bounding box center [93, 98] width 102 height 15
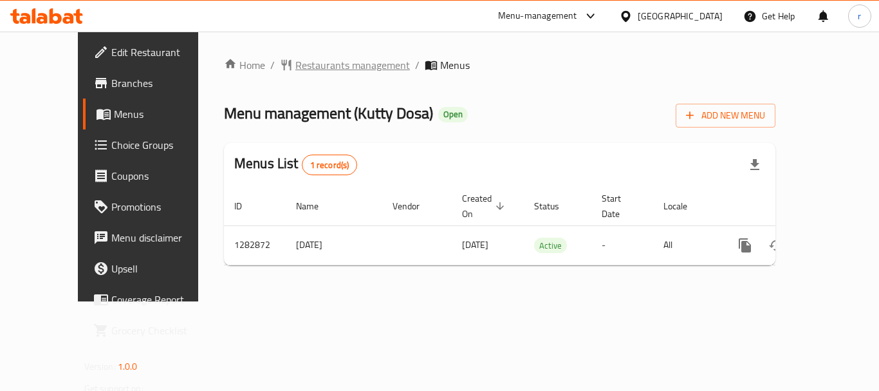
click at [299, 60] on span "Restaurants management" at bounding box center [352, 64] width 115 height 15
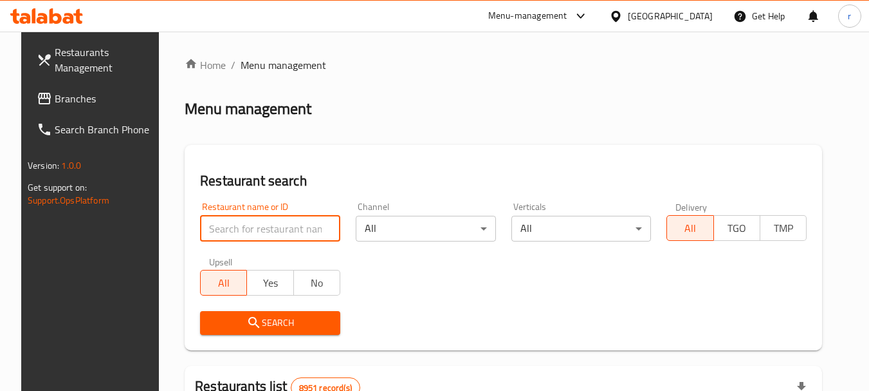
click at [268, 224] on input "search" at bounding box center [270, 229] width 140 height 26
paste input "695032"
type input "695032"
click button "Search" at bounding box center [270, 323] width 140 height 24
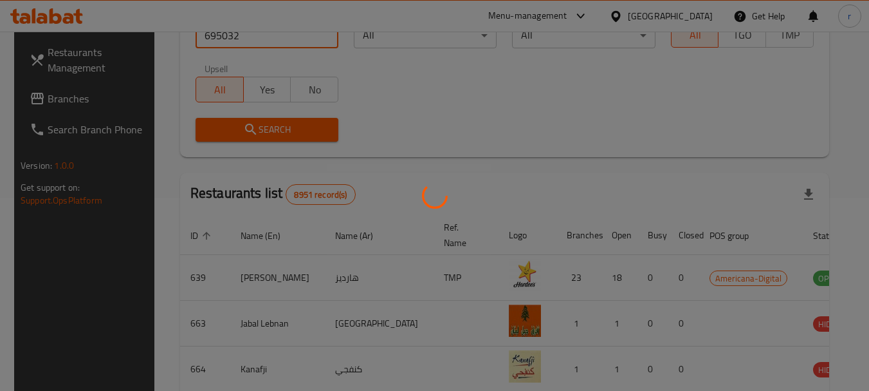
scroll to position [172, 0]
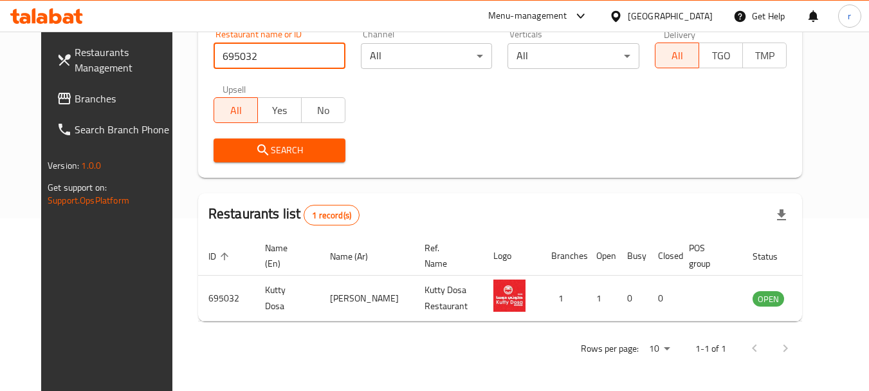
click at [628, 19] on div at bounding box center [618, 16] width 19 height 14
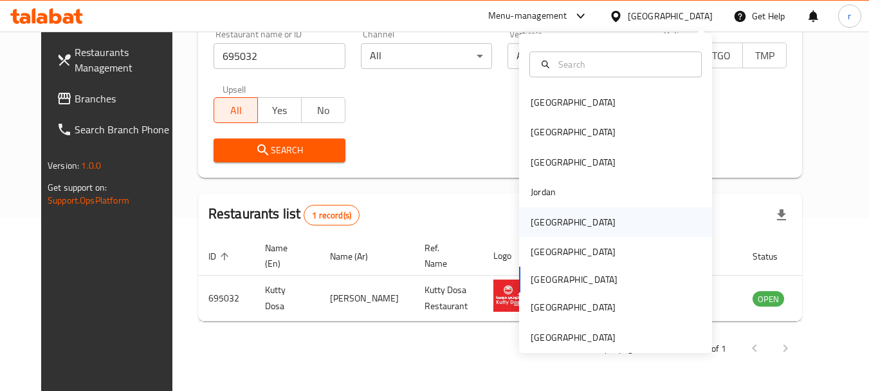
click at [531, 216] on div "[GEOGRAPHIC_DATA]" at bounding box center [573, 222] width 85 height 14
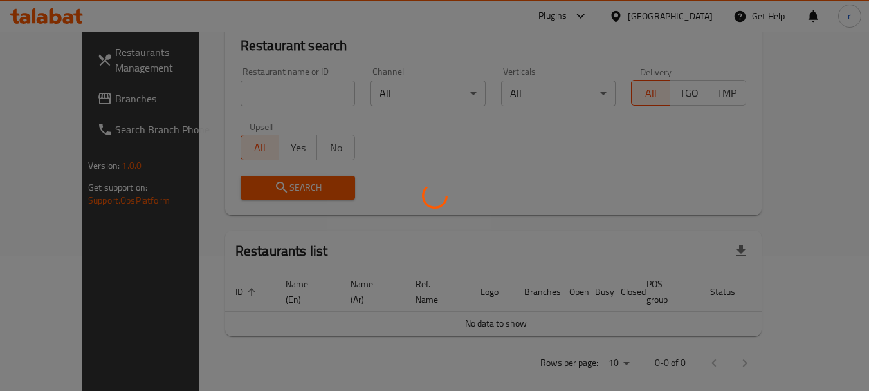
scroll to position [172, 0]
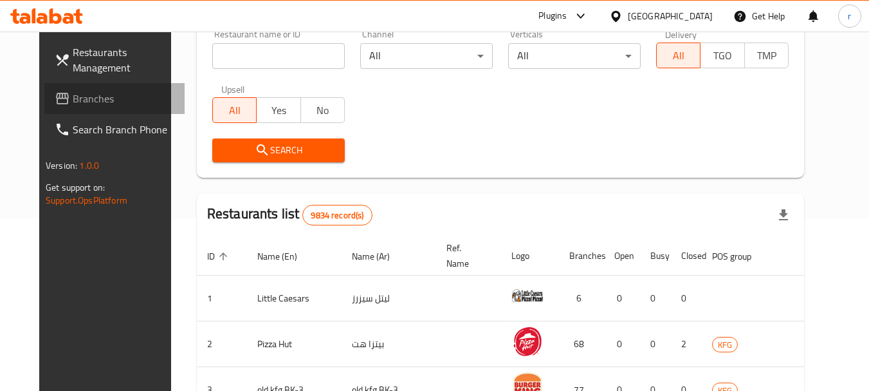
click at [56, 101] on icon at bounding box center [62, 99] width 13 height 12
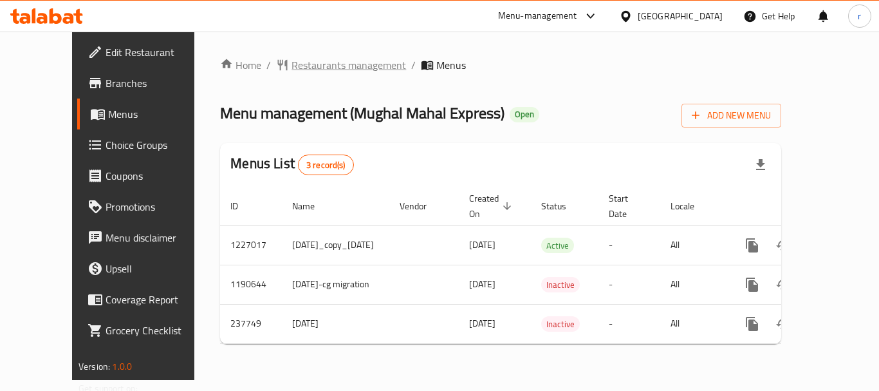
click at [292, 70] on span "Restaurants management" at bounding box center [349, 64] width 115 height 15
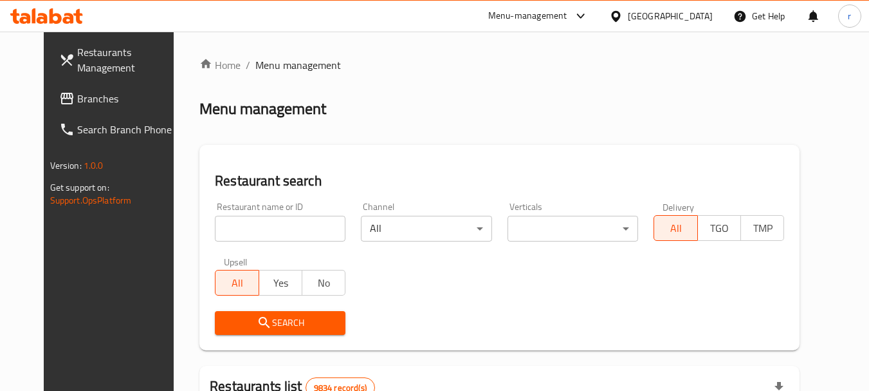
click at [258, 227] on input "search" at bounding box center [280, 229] width 131 height 26
paste input "626776"
type input "626776"
click button "Search" at bounding box center [280, 323] width 131 height 24
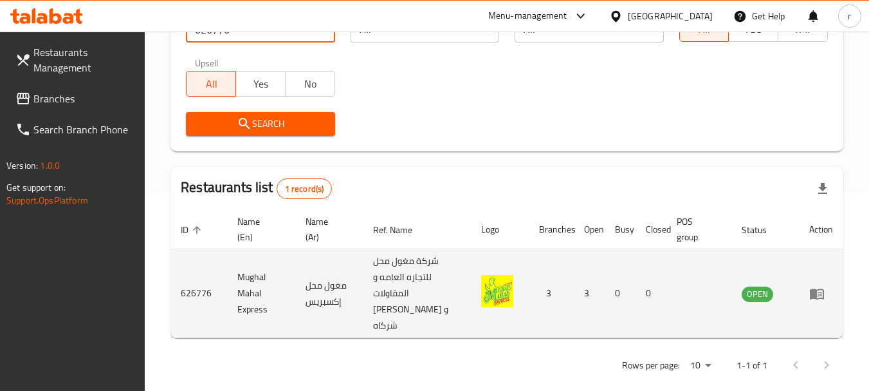
scroll to position [199, 0]
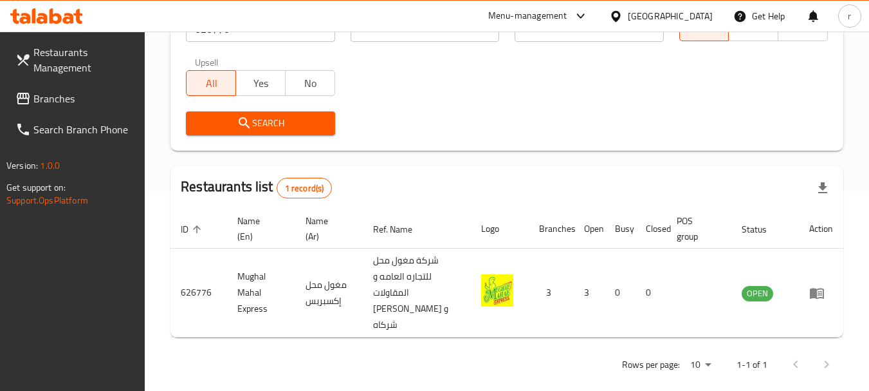
click at [690, 15] on div "[GEOGRAPHIC_DATA]" at bounding box center [670, 16] width 85 height 14
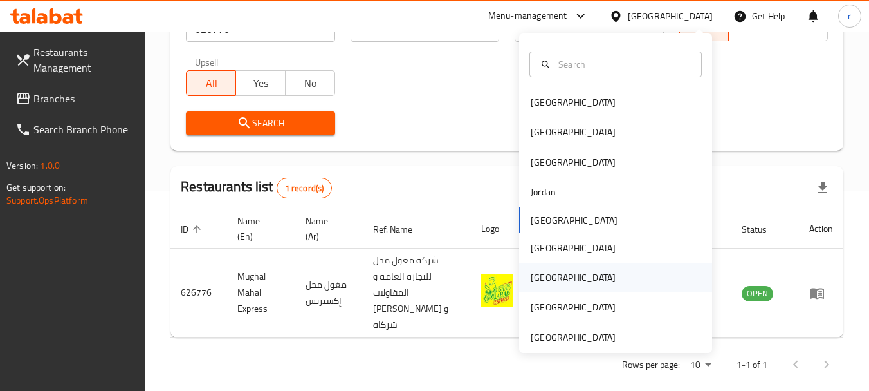
click at [538, 279] on div "[GEOGRAPHIC_DATA]" at bounding box center [573, 277] width 85 height 14
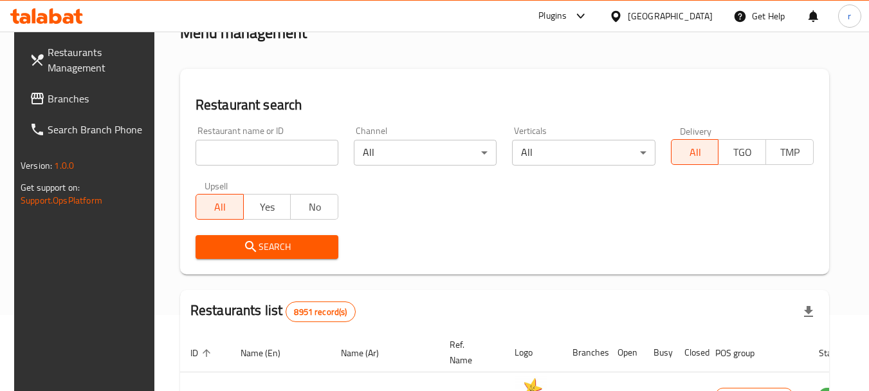
scroll to position [71, 0]
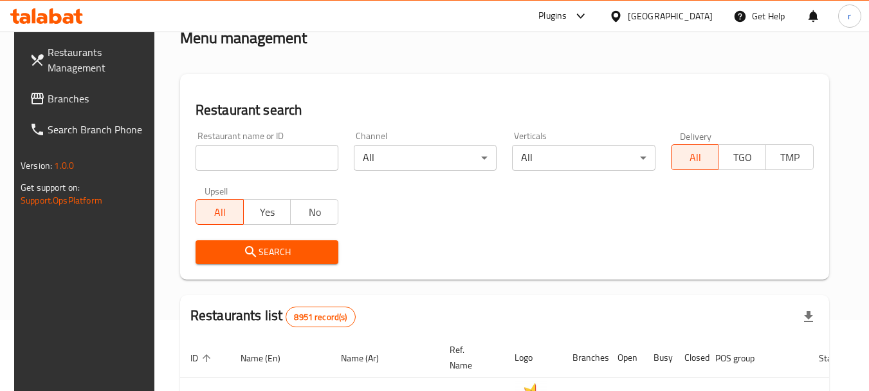
click at [48, 103] on span "Branches" at bounding box center [99, 98] width 102 height 15
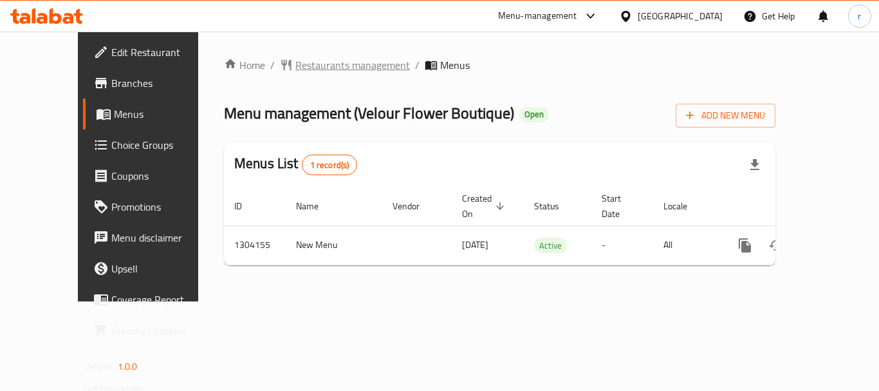
click at [295, 63] on span "Restaurants management" at bounding box center [352, 64] width 115 height 15
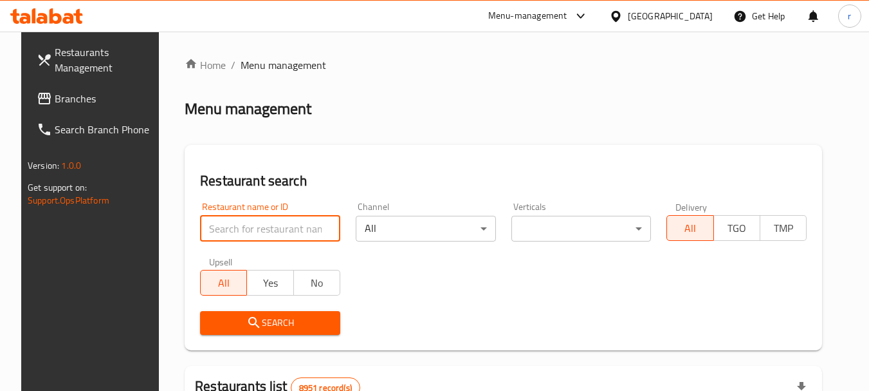
click at [261, 223] on input "search" at bounding box center [270, 229] width 140 height 26
paste input "703085"
type input "703085"
click button "Search" at bounding box center [270, 323] width 140 height 24
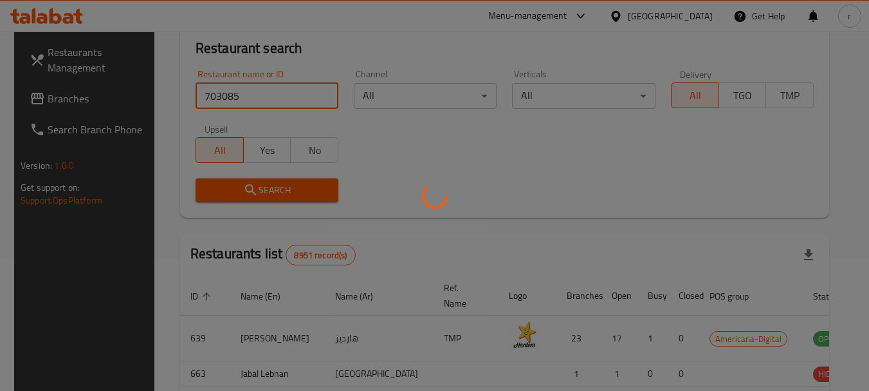
scroll to position [183, 0]
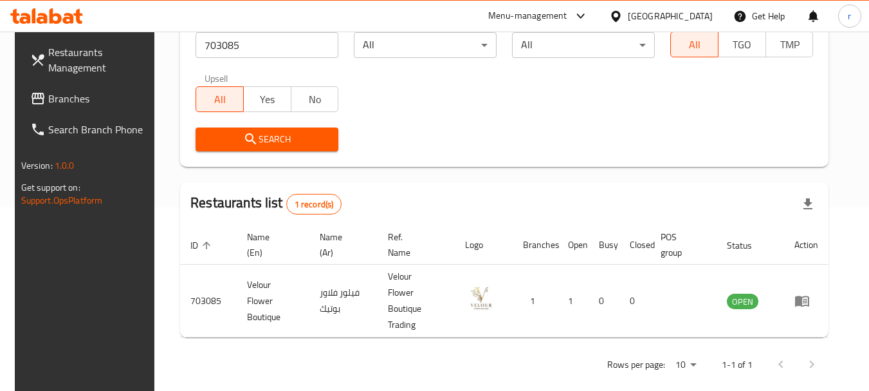
click at [696, 14] on div "Qatar" at bounding box center [670, 16] width 85 height 14
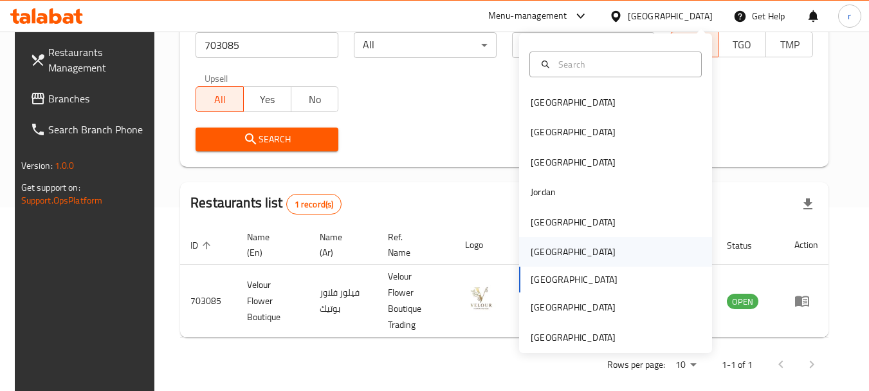
click at [531, 248] on div "Oman" at bounding box center [573, 252] width 85 height 14
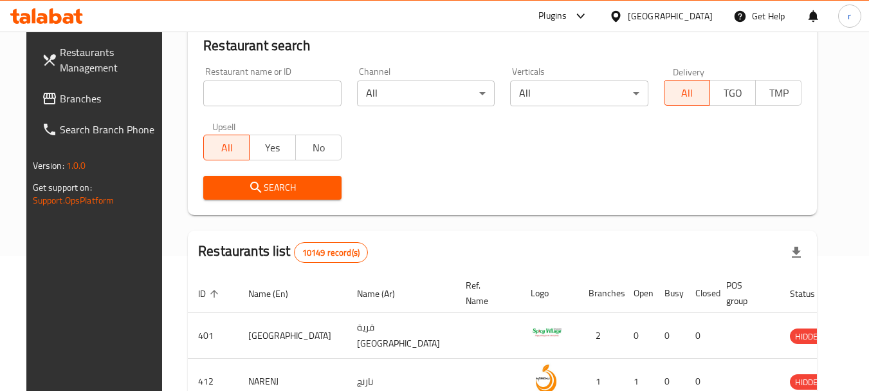
scroll to position [183, 0]
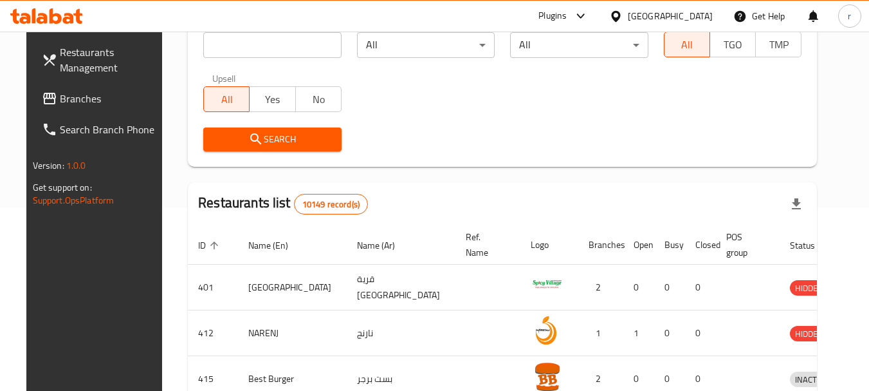
drag, startPoint x: 60, startPoint y: 106, endPoint x: 230, endPoint y: 14, distance: 193.5
click at [60, 106] on span "Branches" at bounding box center [111, 98] width 102 height 15
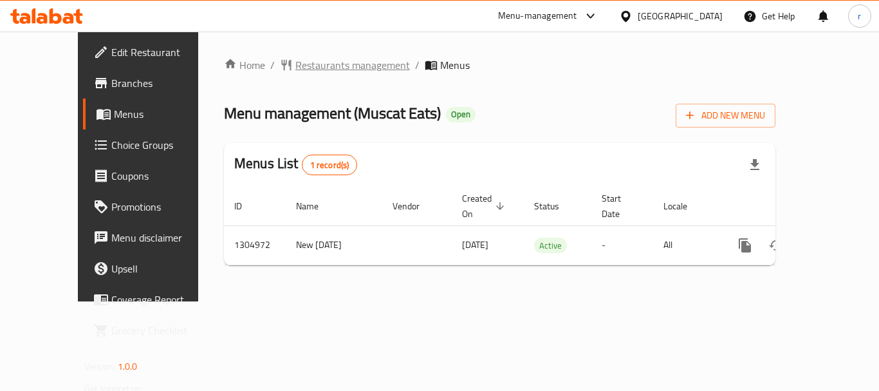
click at [306, 66] on span "Restaurants management" at bounding box center [352, 64] width 115 height 15
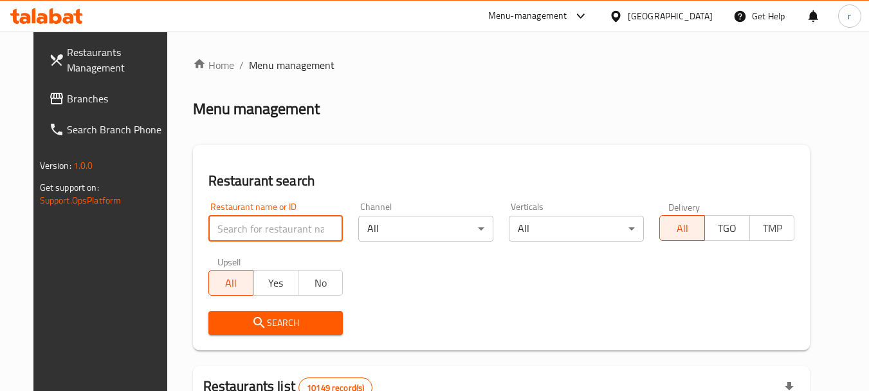
click at [226, 230] on input "search" at bounding box center [276, 229] width 135 height 26
paste input "703505"
type input "703505"
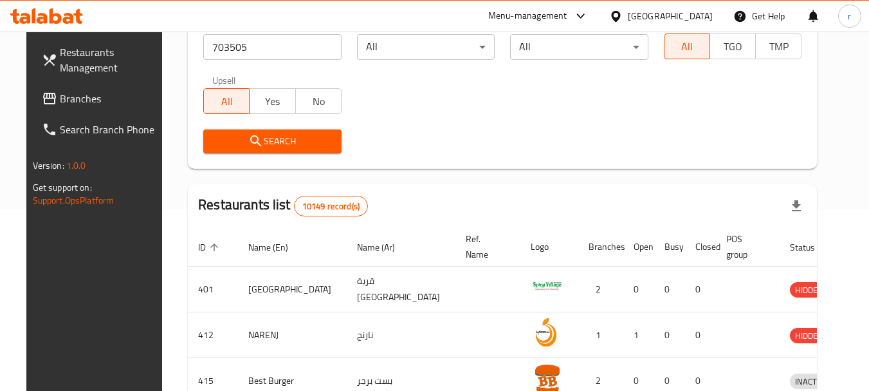
scroll to position [64, 0]
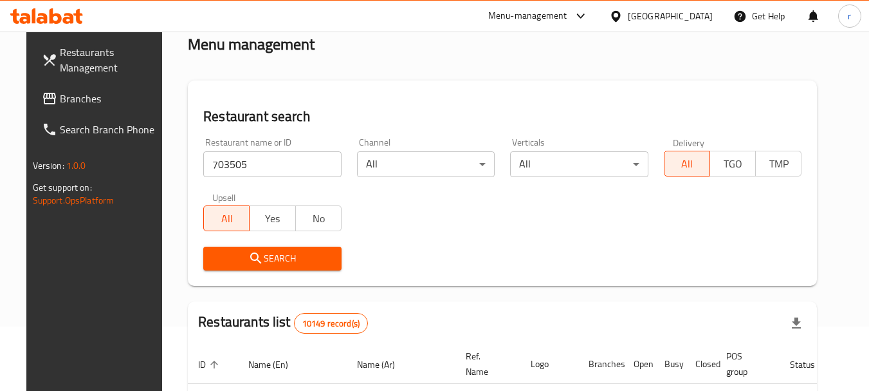
click at [311, 257] on span "Search" at bounding box center [273, 258] width 118 height 16
click at [311, 257] on div at bounding box center [434, 195] width 869 height 391
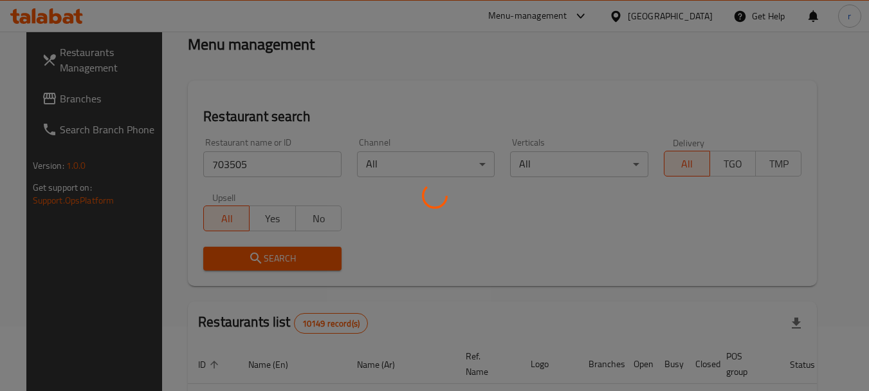
click at [311, 257] on div at bounding box center [434, 195] width 869 height 391
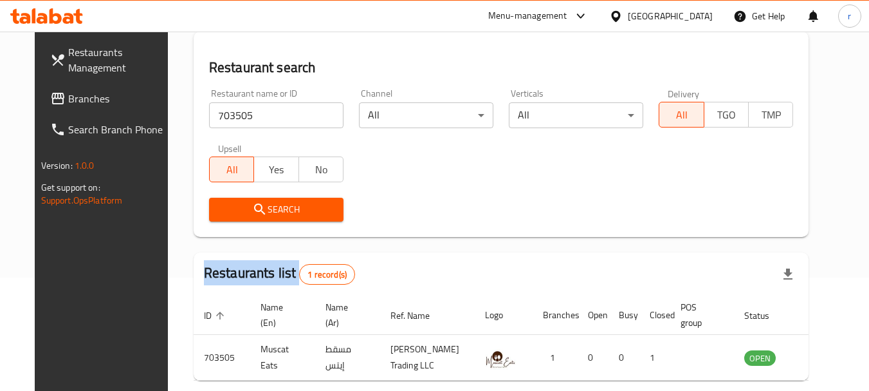
scroll to position [172, 0]
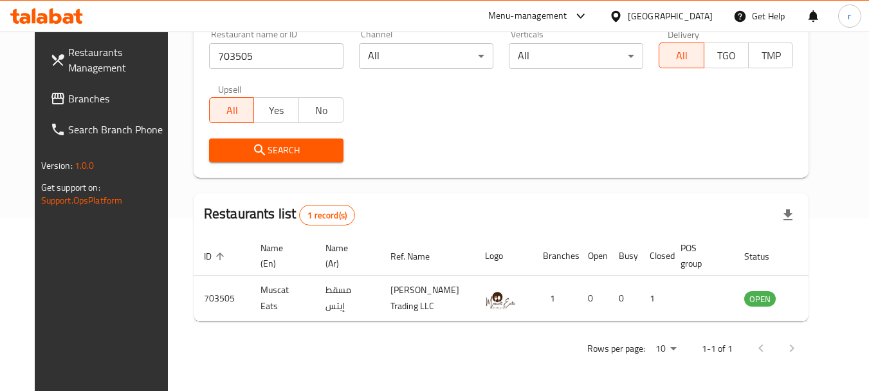
click at [670, 15] on div "Oman" at bounding box center [661, 16] width 124 height 31
click at [696, 21] on div "Oman" at bounding box center [670, 16] width 85 height 14
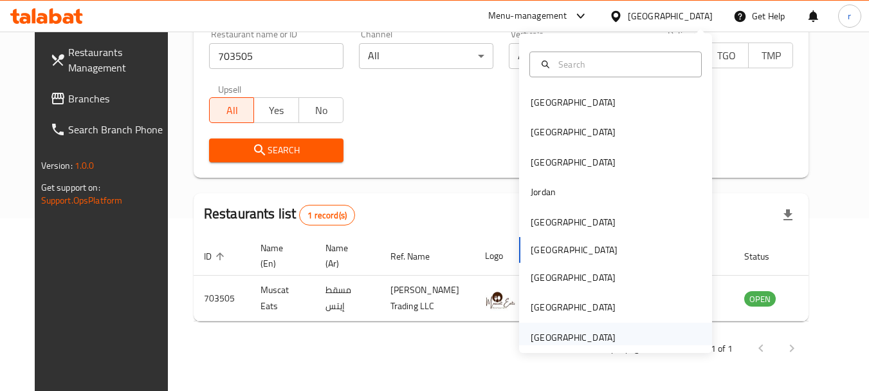
click at [557, 334] on div "[GEOGRAPHIC_DATA]" at bounding box center [573, 337] width 85 height 14
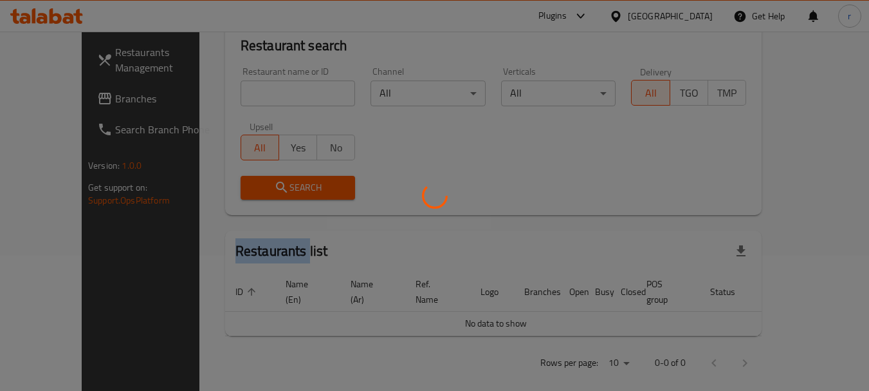
scroll to position [172, 0]
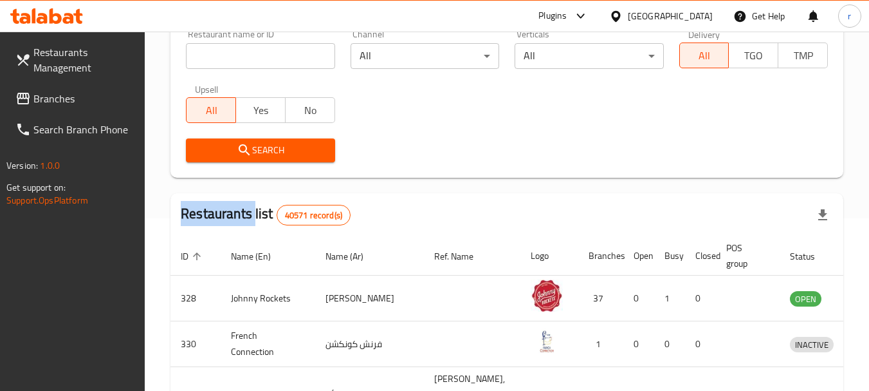
click at [34, 101] on span "Branches" at bounding box center [84, 98] width 102 height 15
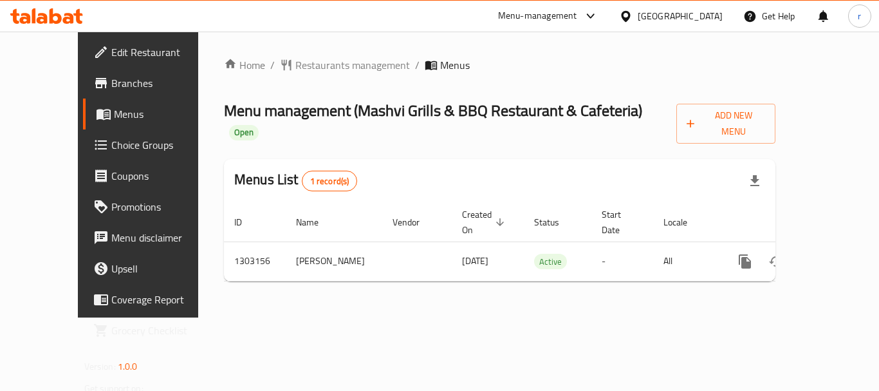
click at [311, 51] on div "Home / Restaurants management / Menus Menu management ( Mashvi Grills & BBQ Res…" at bounding box center [499, 175] width 603 height 286
click at [316, 69] on span "Restaurants management" at bounding box center [352, 64] width 115 height 15
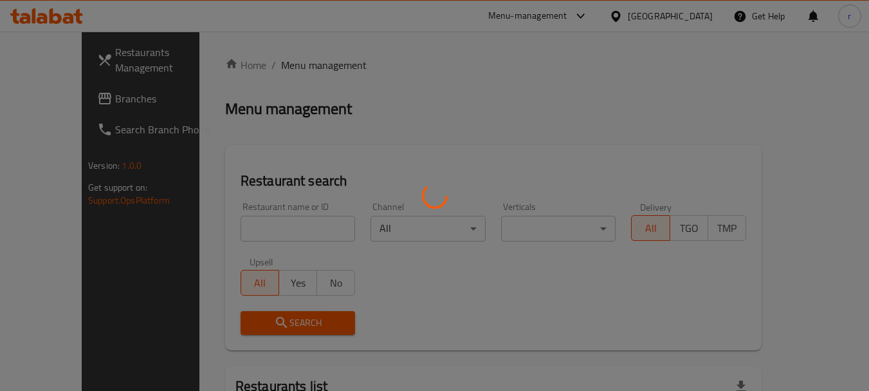
click at [247, 222] on div at bounding box center [434, 195] width 869 height 391
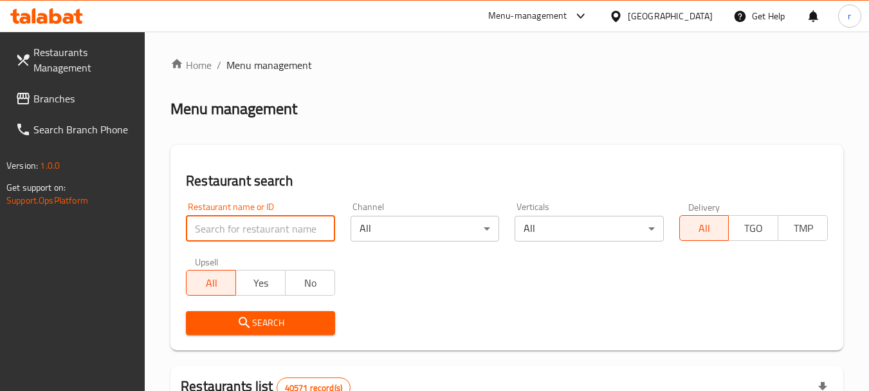
click at [243, 227] on input "search" at bounding box center [260, 229] width 149 height 26
paste input "702710"
type input "702710"
click at [320, 322] on span "Search" at bounding box center [260, 323] width 128 height 16
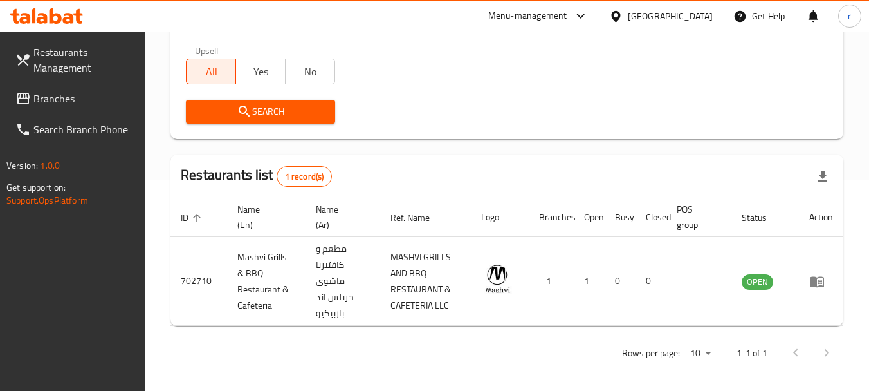
scroll to position [216, 0]
